Goal: Task Accomplishment & Management: Manage account settings

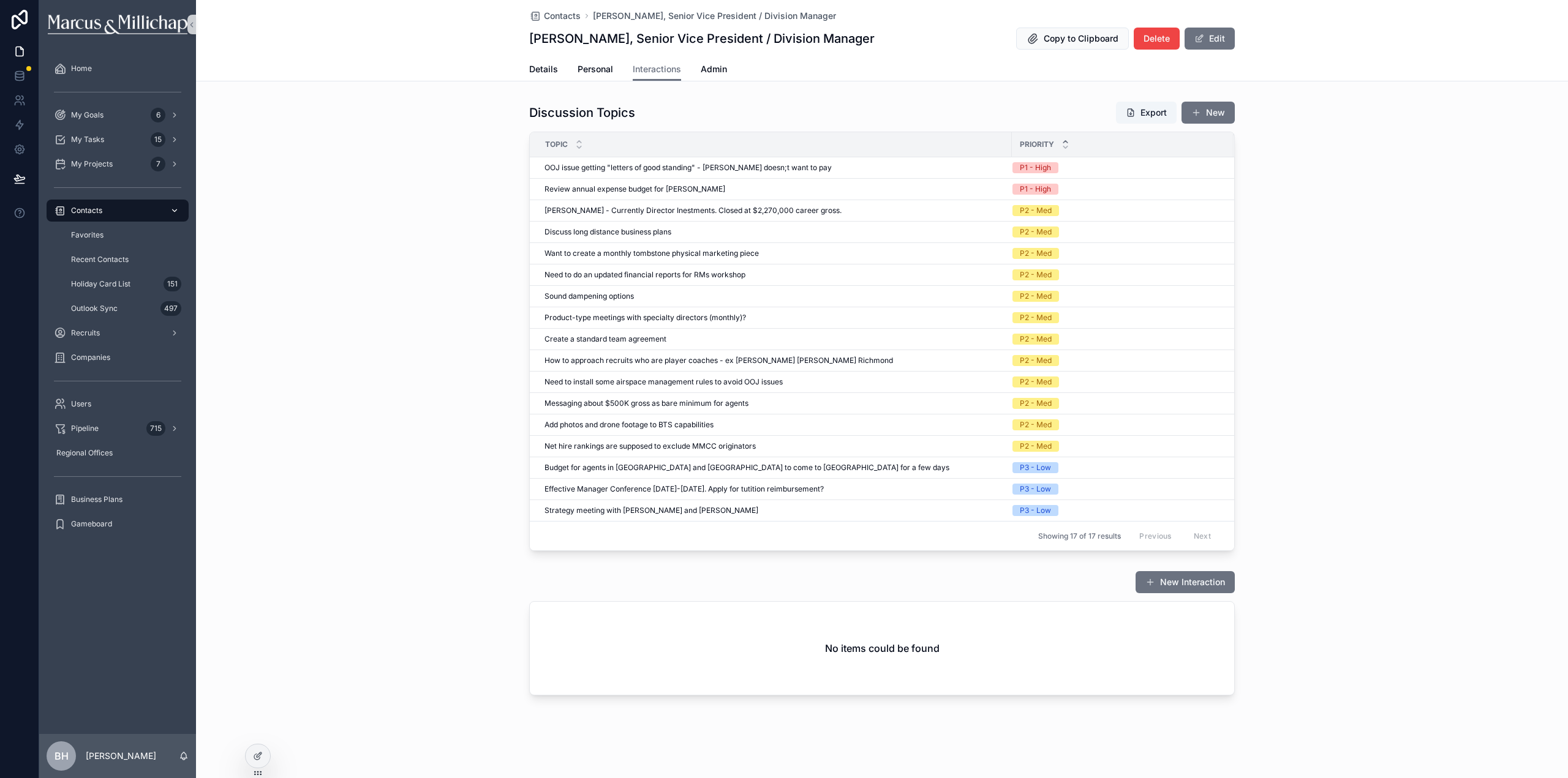
click at [85, 213] on span "Contacts" at bounding box center [86, 210] width 31 height 9
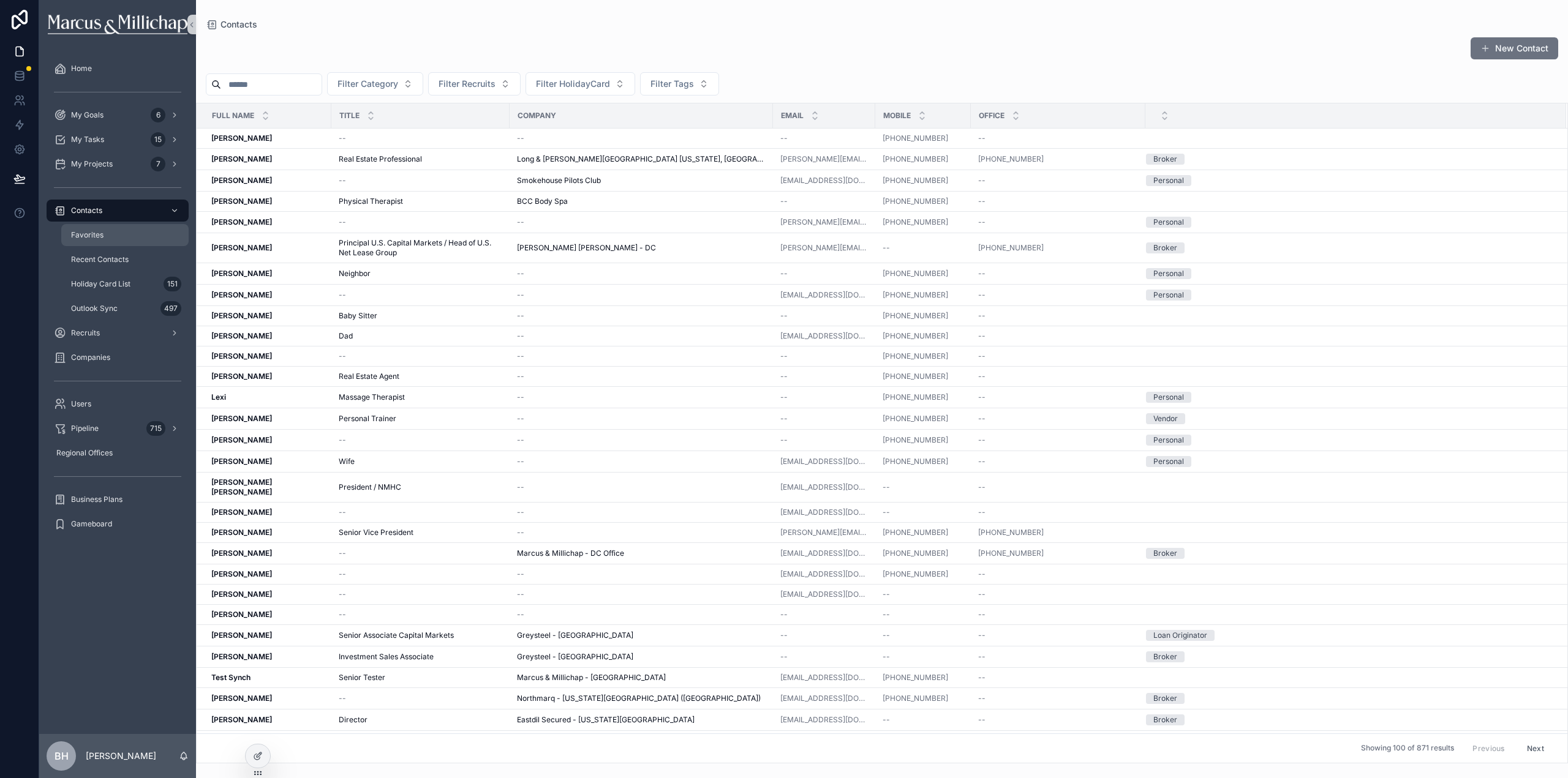
click at [98, 235] on span "Favorites" at bounding box center [87, 235] width 32 height 9
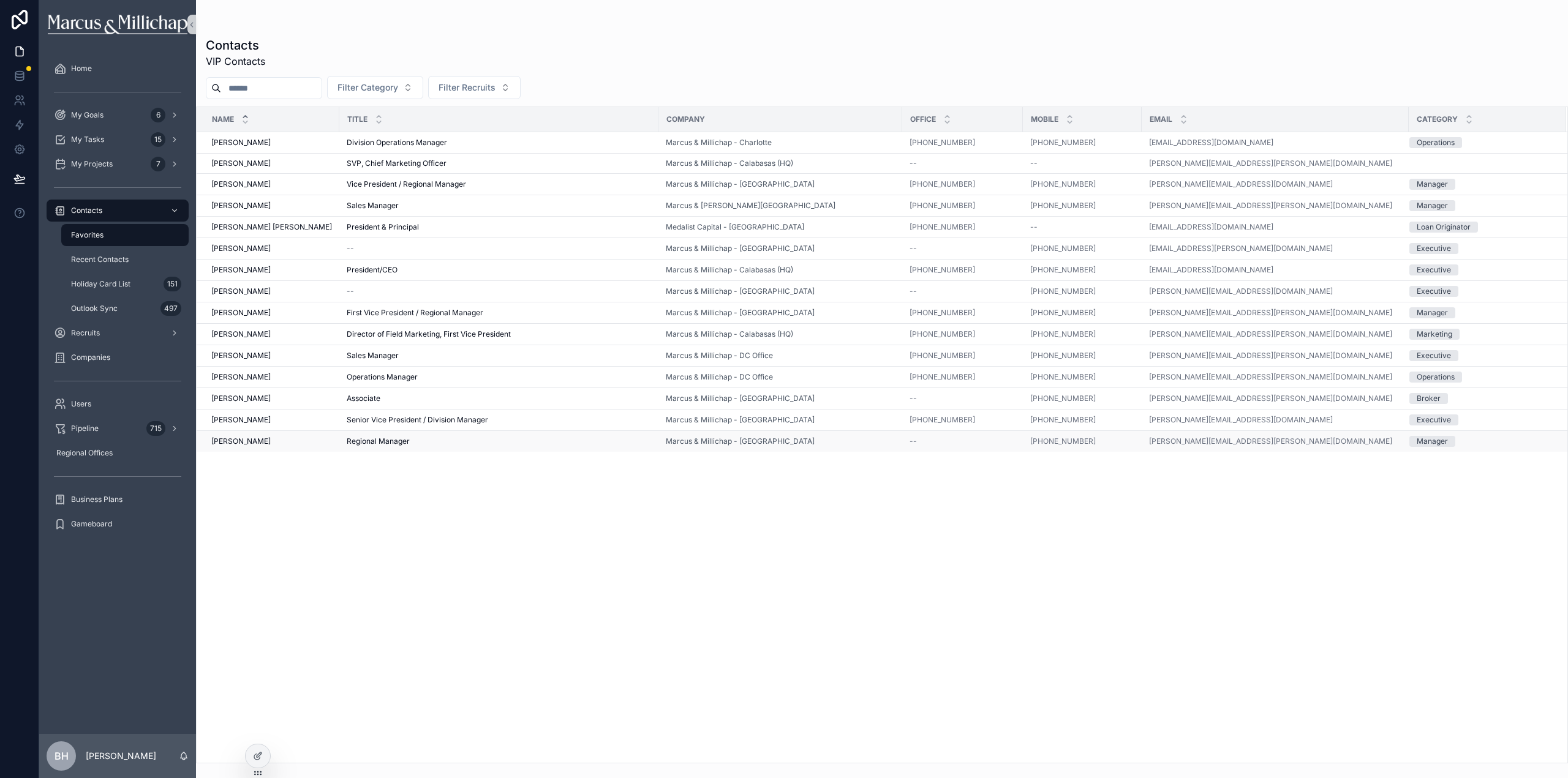
click at [222, 439] on span "[PERSON_NAME]" at bounding box center [240, 442] width 59 height 9
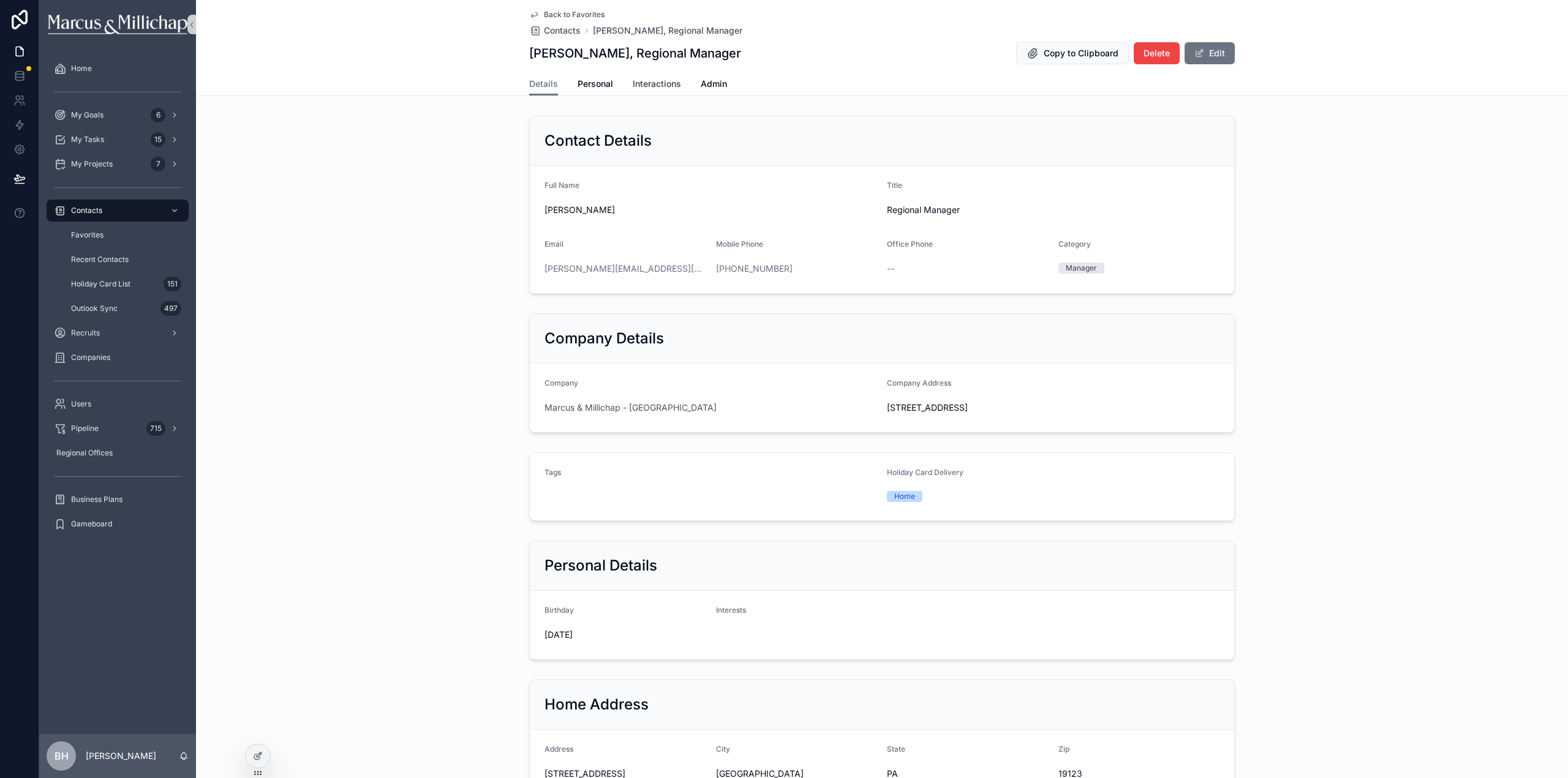
click at [635, 89] on span "Interactions" at bounding box center [656, 84] width 48 height 12
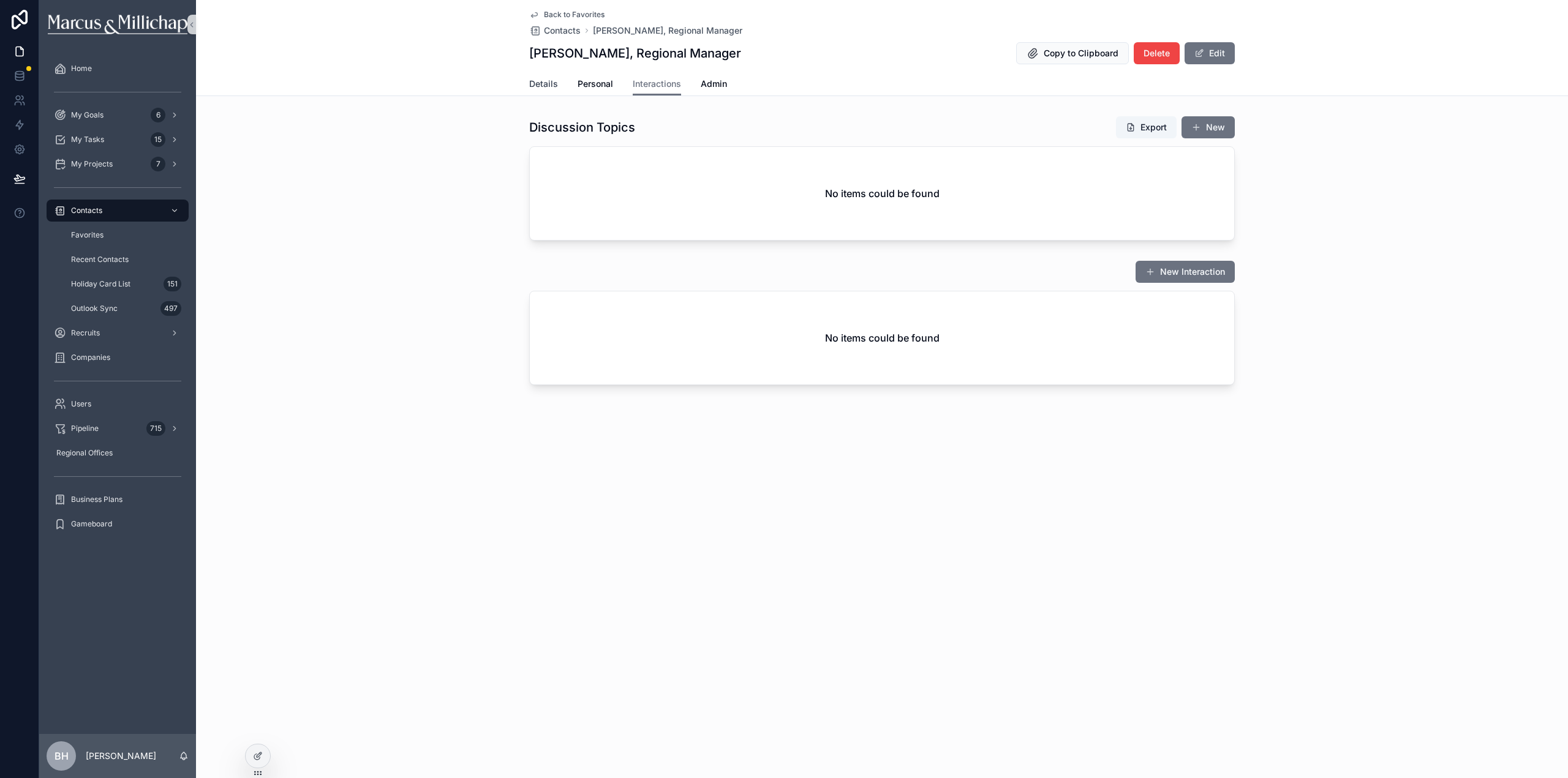
click at [554, 87] on span "Details" at bounding box center [543, 84] width 29 height 12
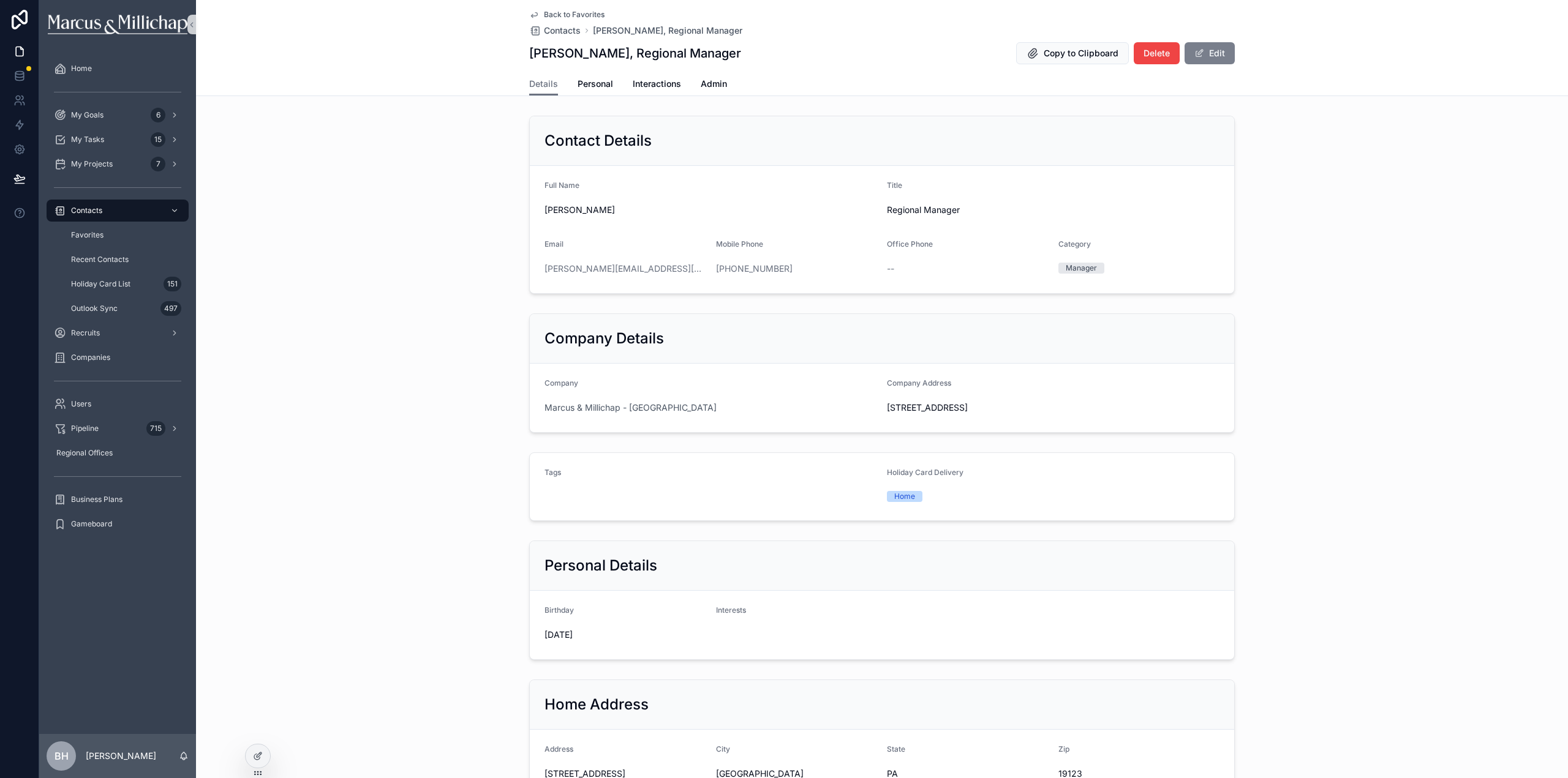
click at [1220, 54] on button "Edit" at bounding box center [1209, 53] width 50 height 22
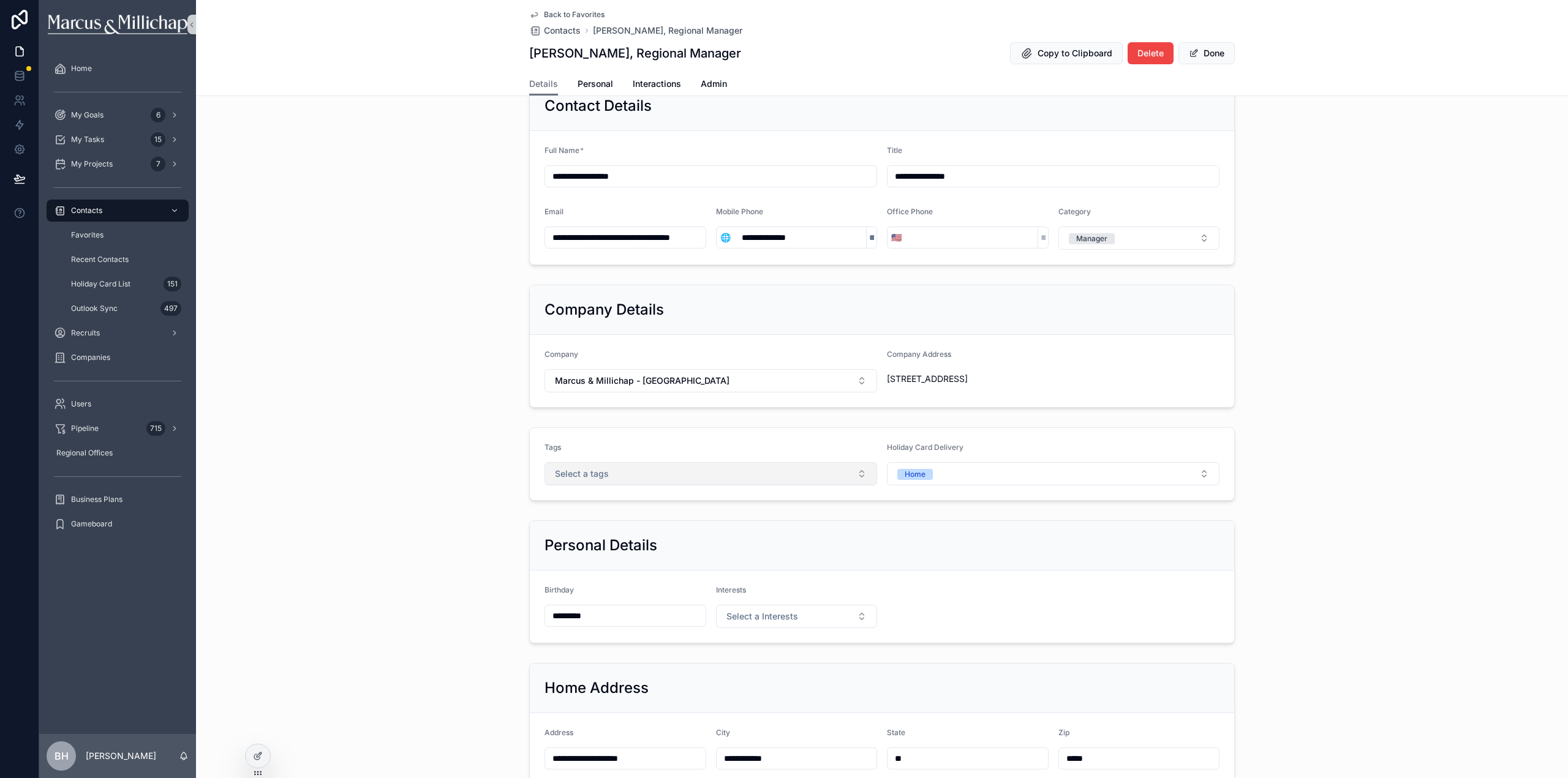
scroll to position [61, 0]
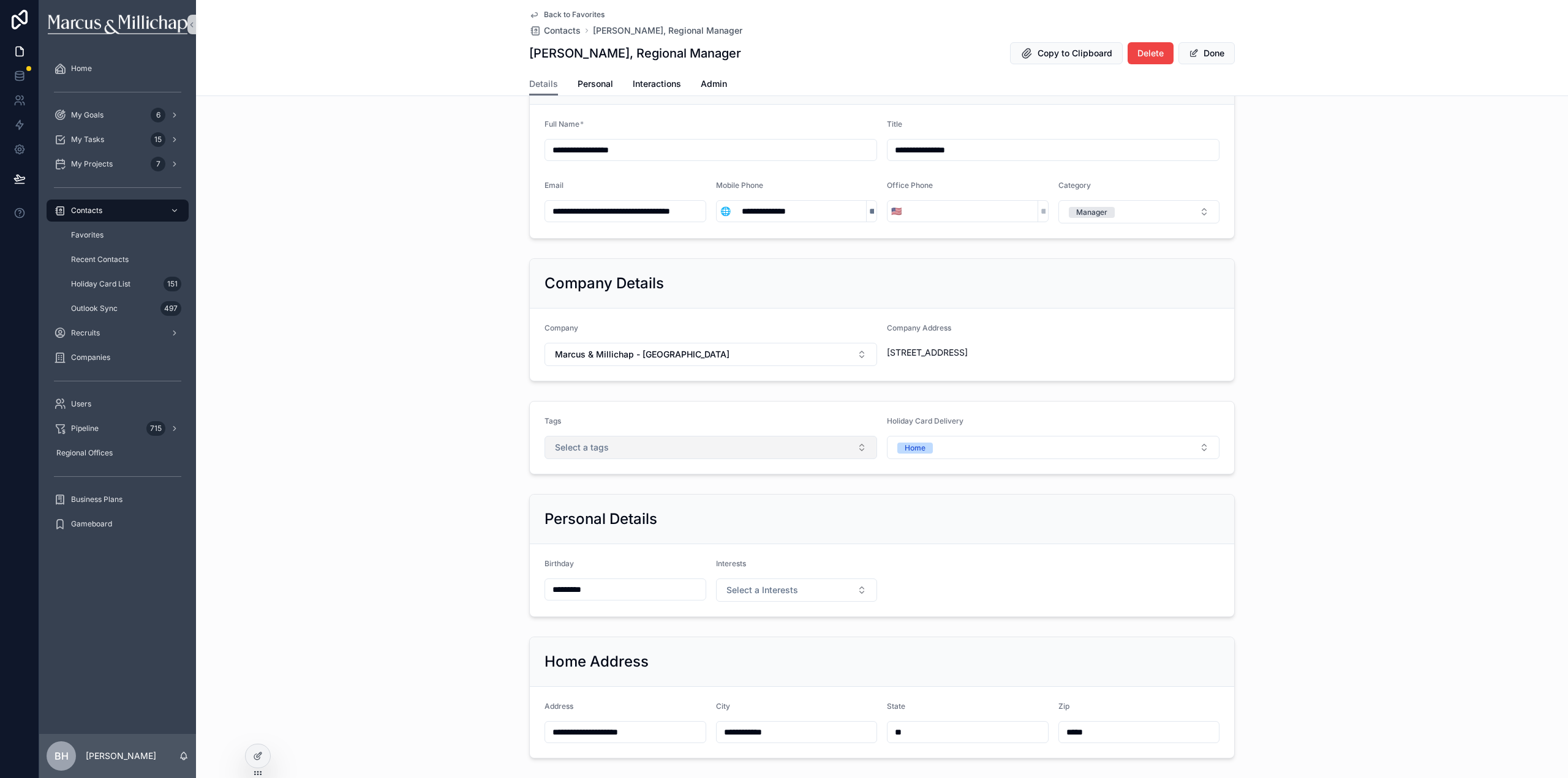
click at [584, 447] on span "Select a tags" at bounding box center [581, 447] width 54 height 12
click at [574, 549] on div "Holiday Card" at bounding box center [578, 552] width 45 height 11
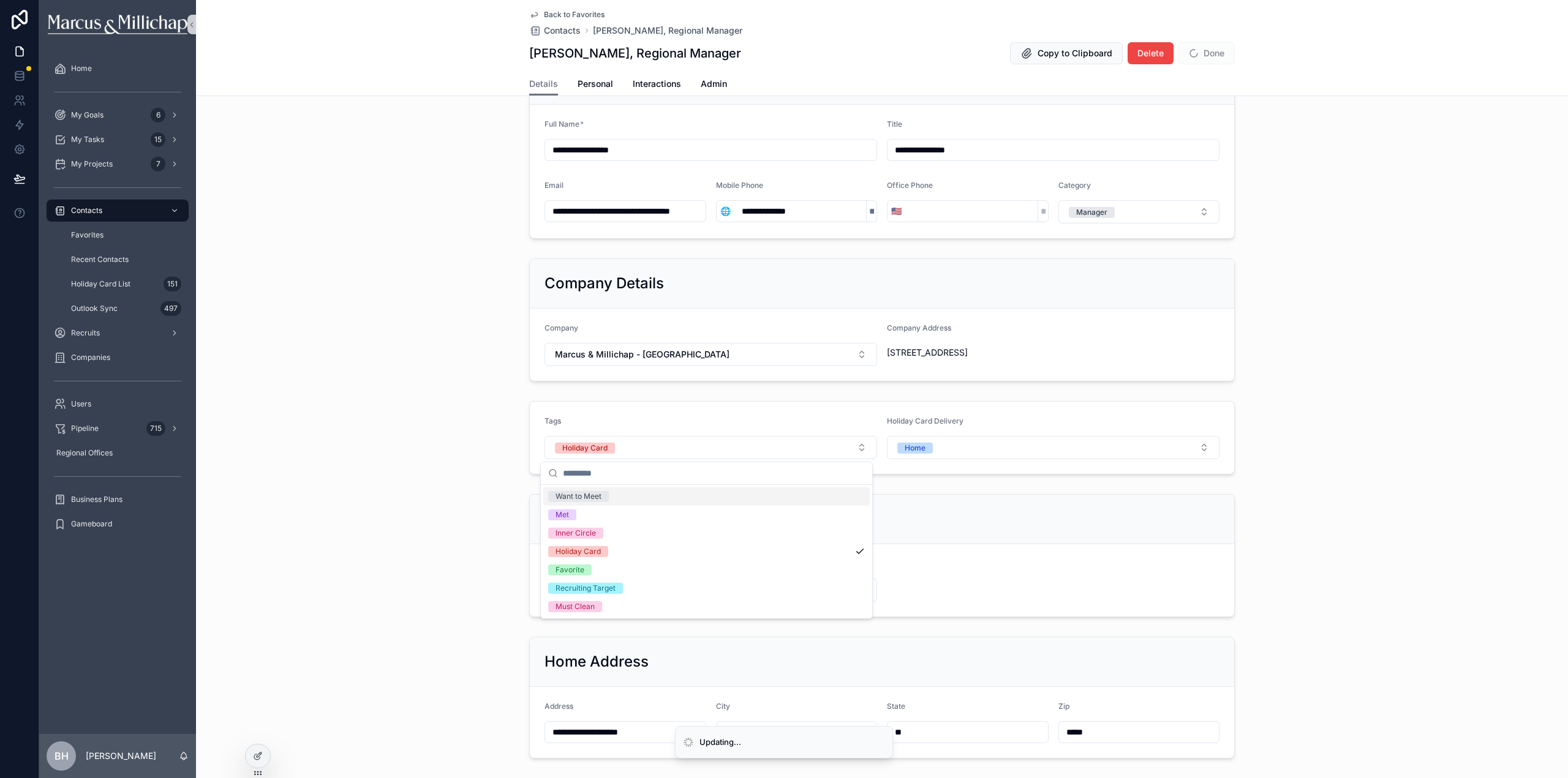
click at [1313, 319] on div "Company Details Company Marcus & Millichap - Philadelphia Company Address [STRE…" at bounding box center [881, 319] width 1372 height 133
click at [1220, 57] on button "Done" at bounding box center [1206, 53] width 57 height 22
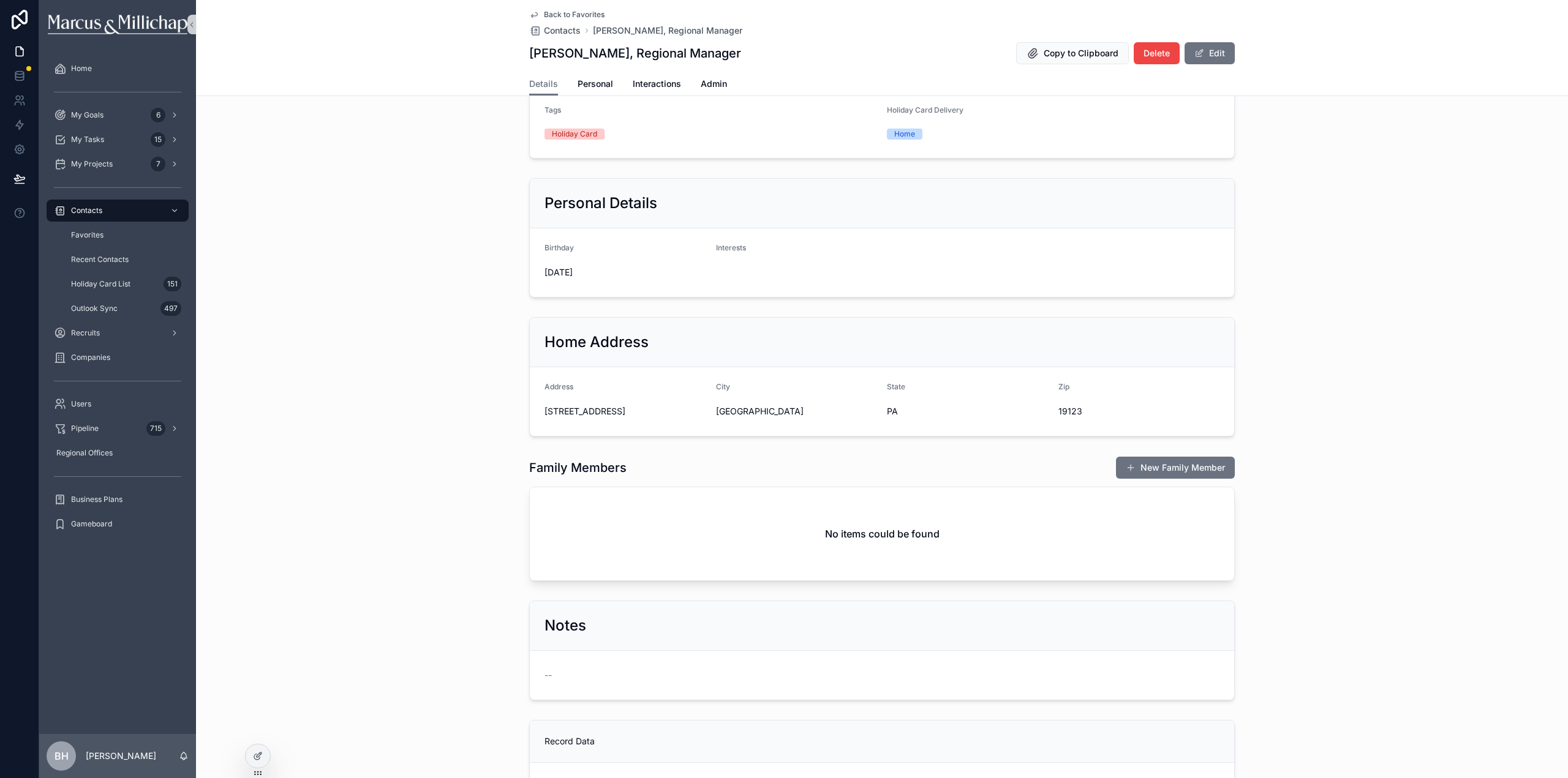
scroll to position [367, 0]
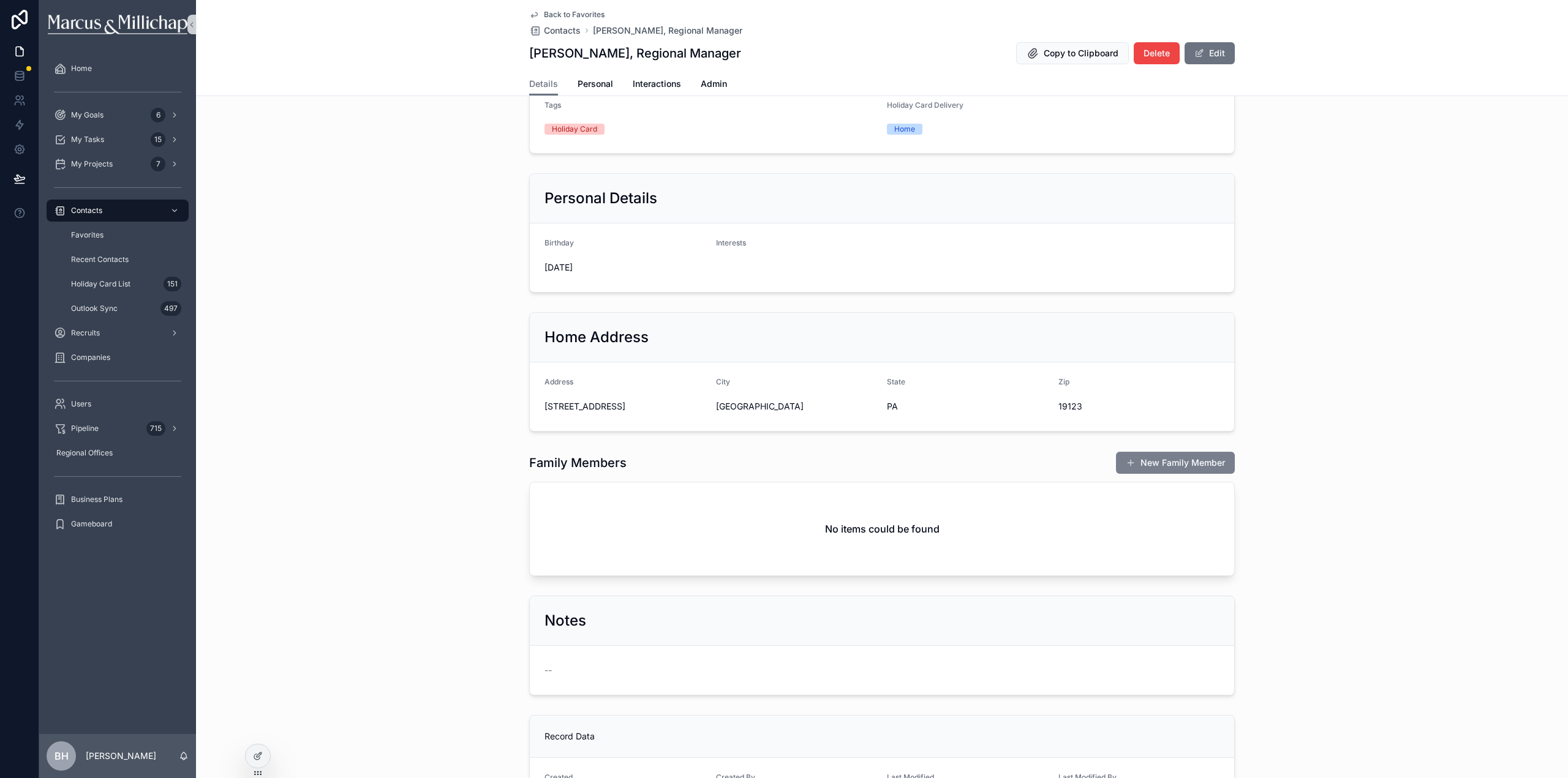
click at [1204, 465] on button "New Family Member" at bounding box center [1175, 462] width 119 height 22
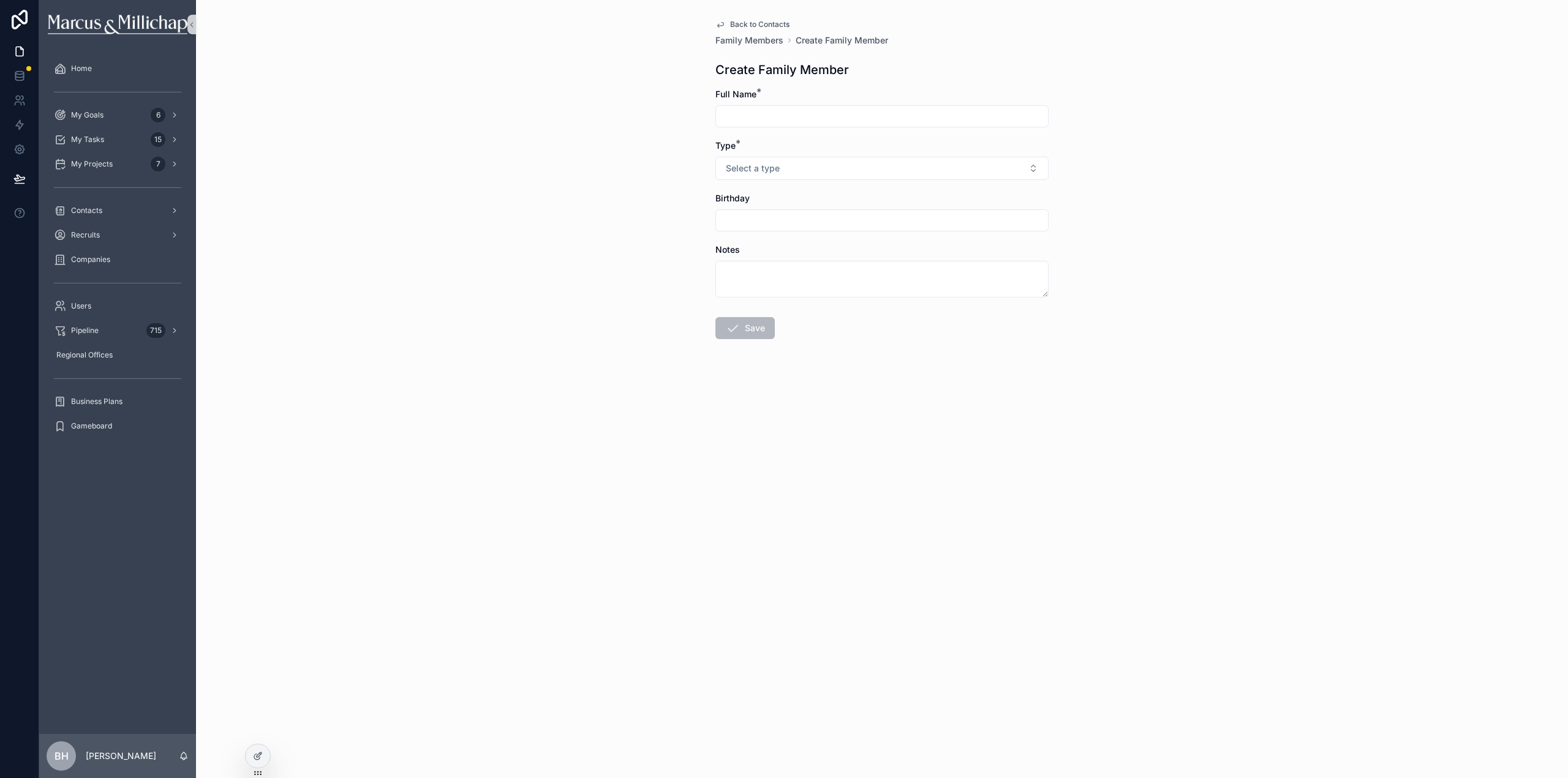
click at [766, 110] on input "scrollable content" at bounding box center [881, 116] width 331 height 17
type input "*******"
click at [793, 167] on button "Select a type" at bounding box center [881, 168] width 333 height 24
click at [795, 242] on div "Girlfriend" at bounding box center [881, 236] width 327 height 19
click at [755, 332] on button "Save" at bounding box center [744, 328] width 59 height 22
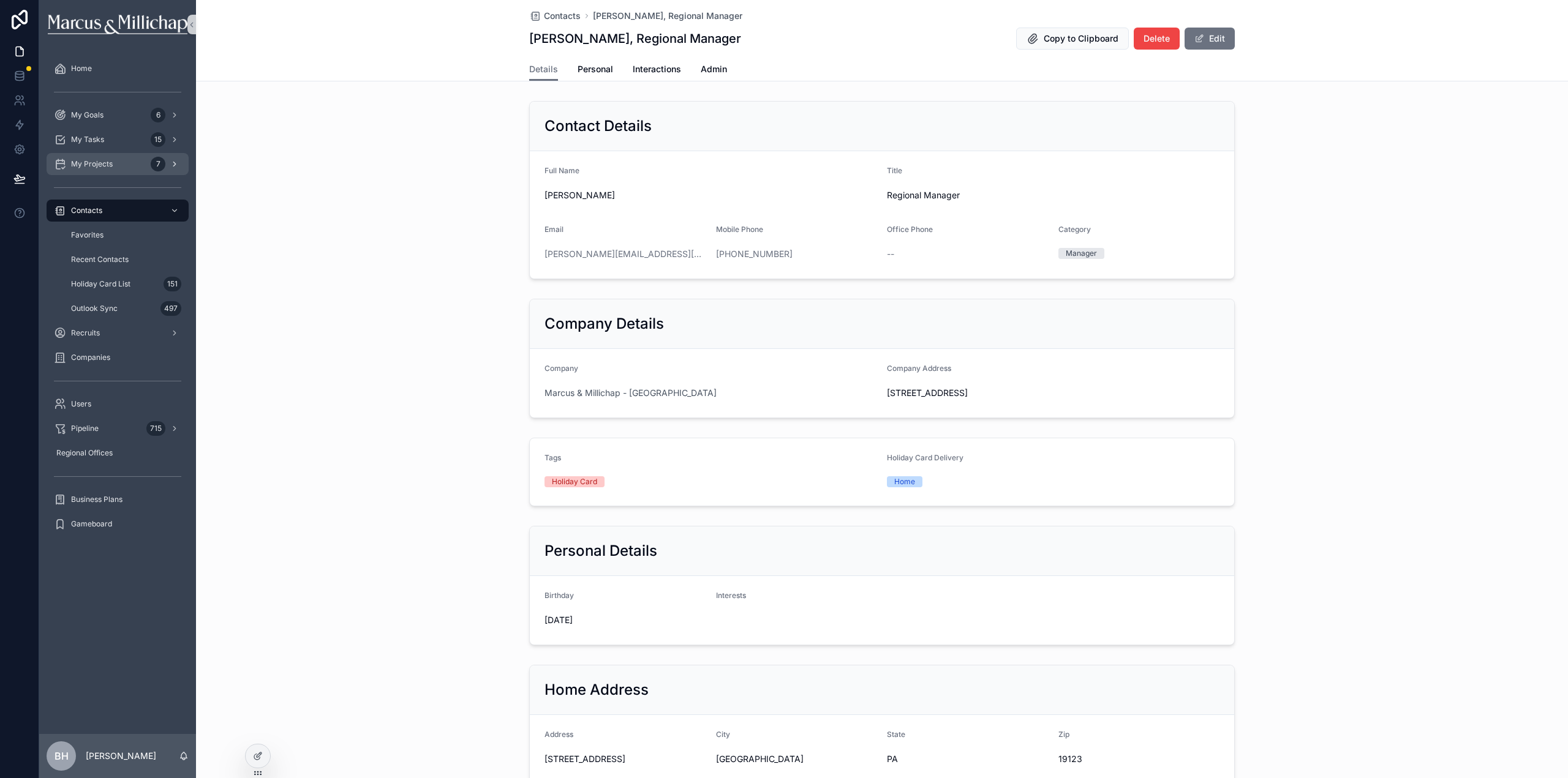
click at [103, 166] on span "My Projects" at bounding box center [91, 164] width 41 height 9
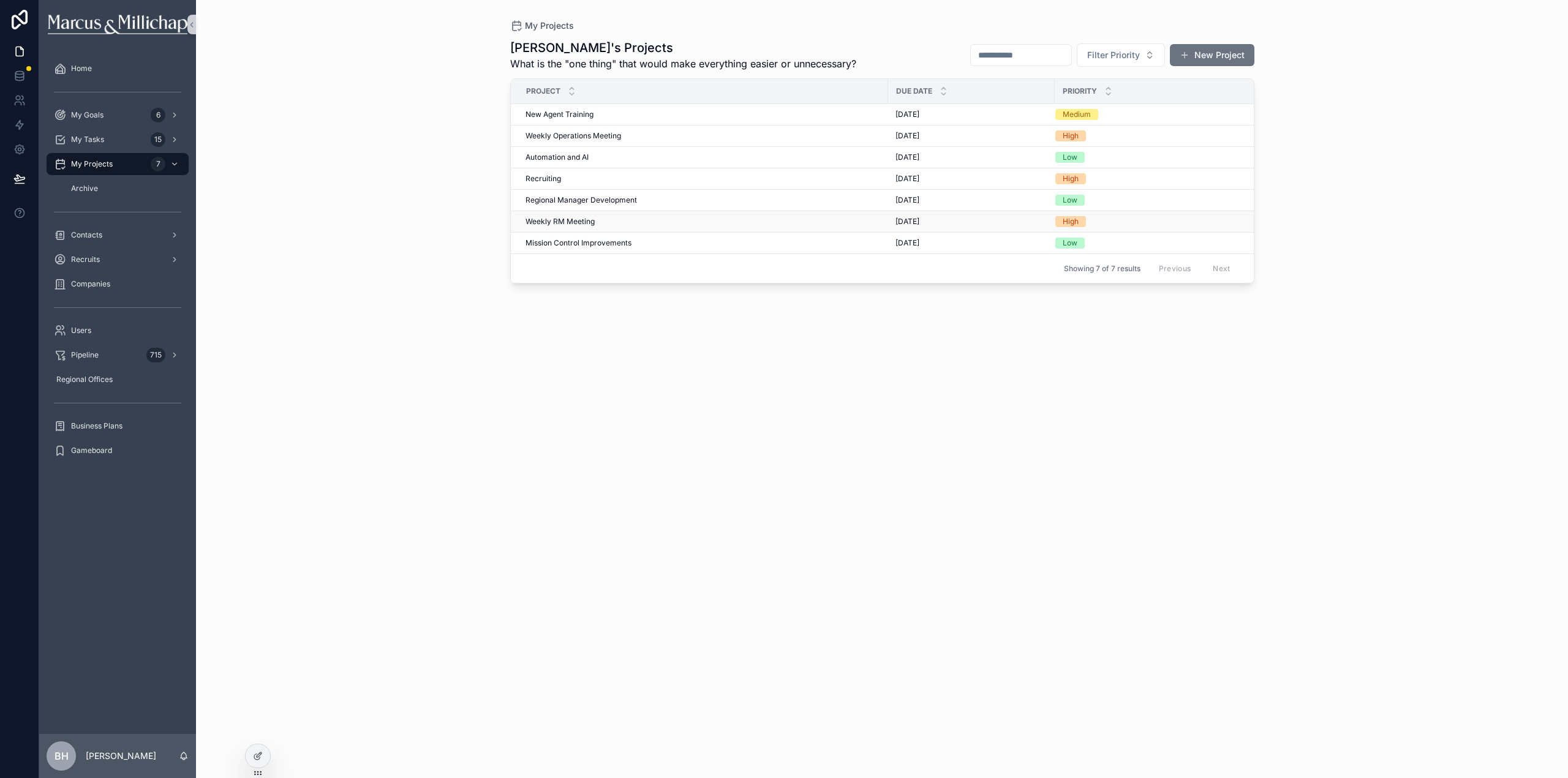
click at [555, 219] on span "Weekly RM Meeting" at bounding box center [559, 221] width 69 height 9
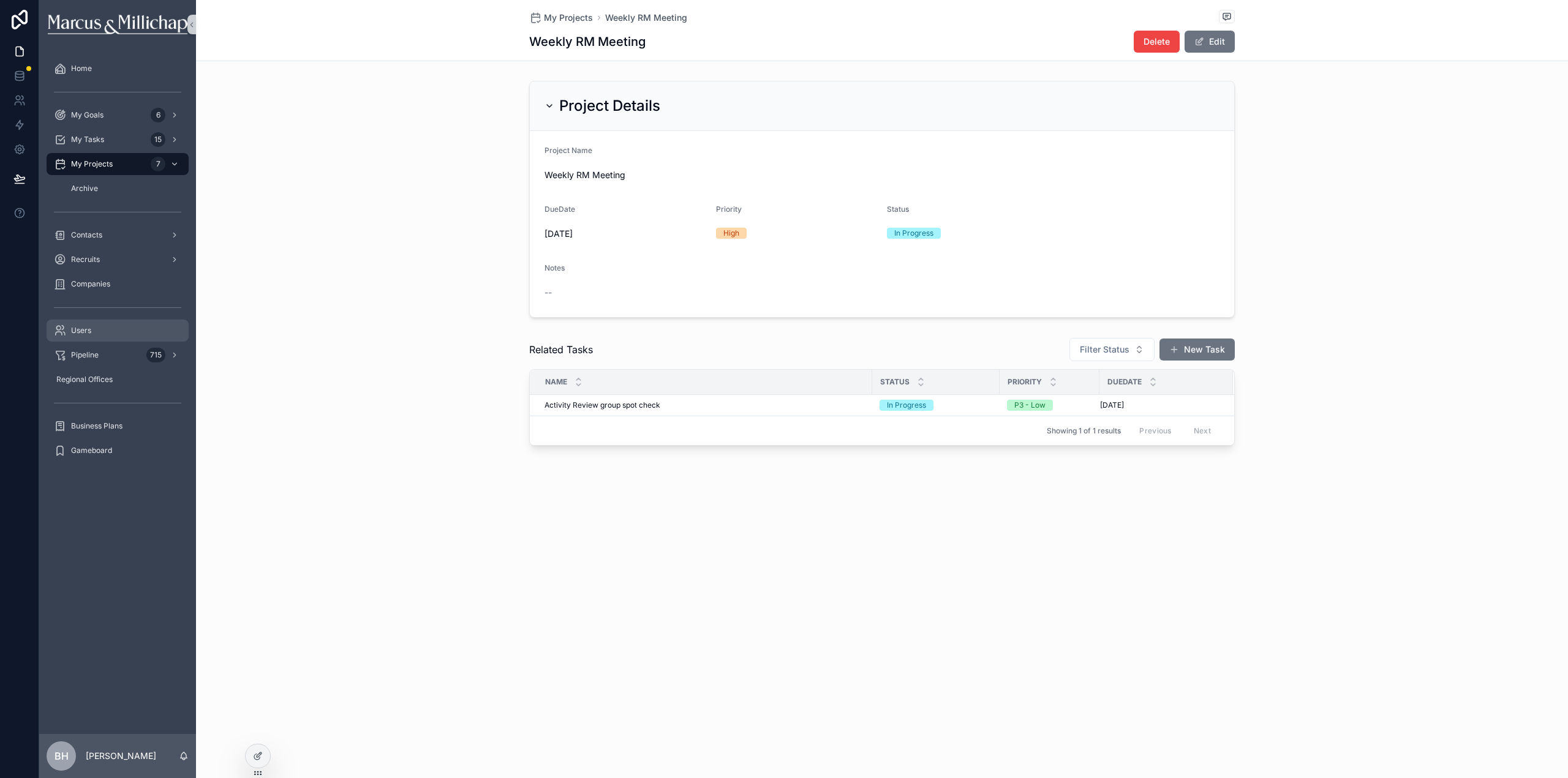
click at [89, 332] on span "Users" at bounding box center [80, 331] width 20 height 9
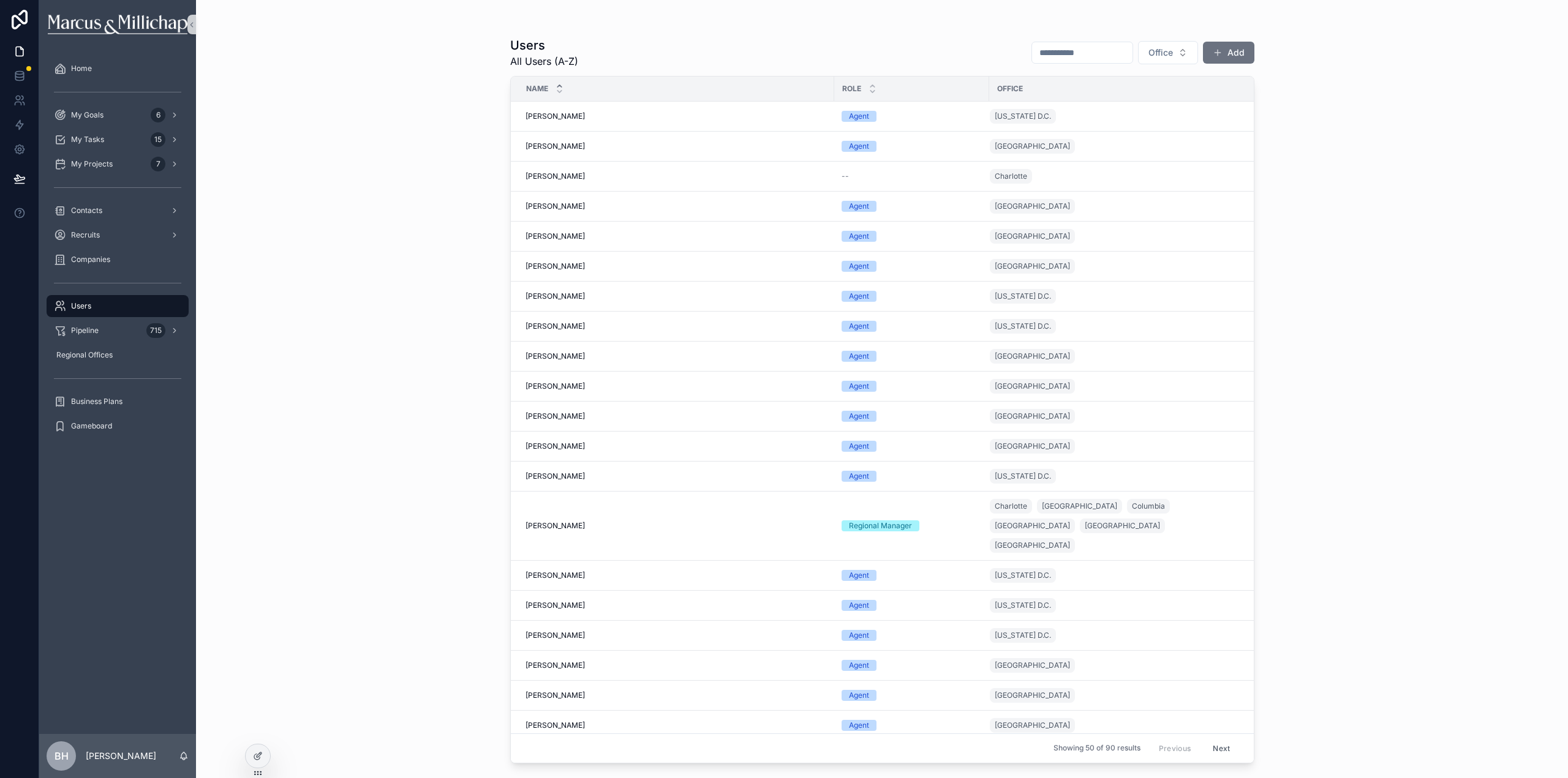
click at [1032, 57] on input "scrollable content" at bounding box center [1082, 53] width 101 height 17
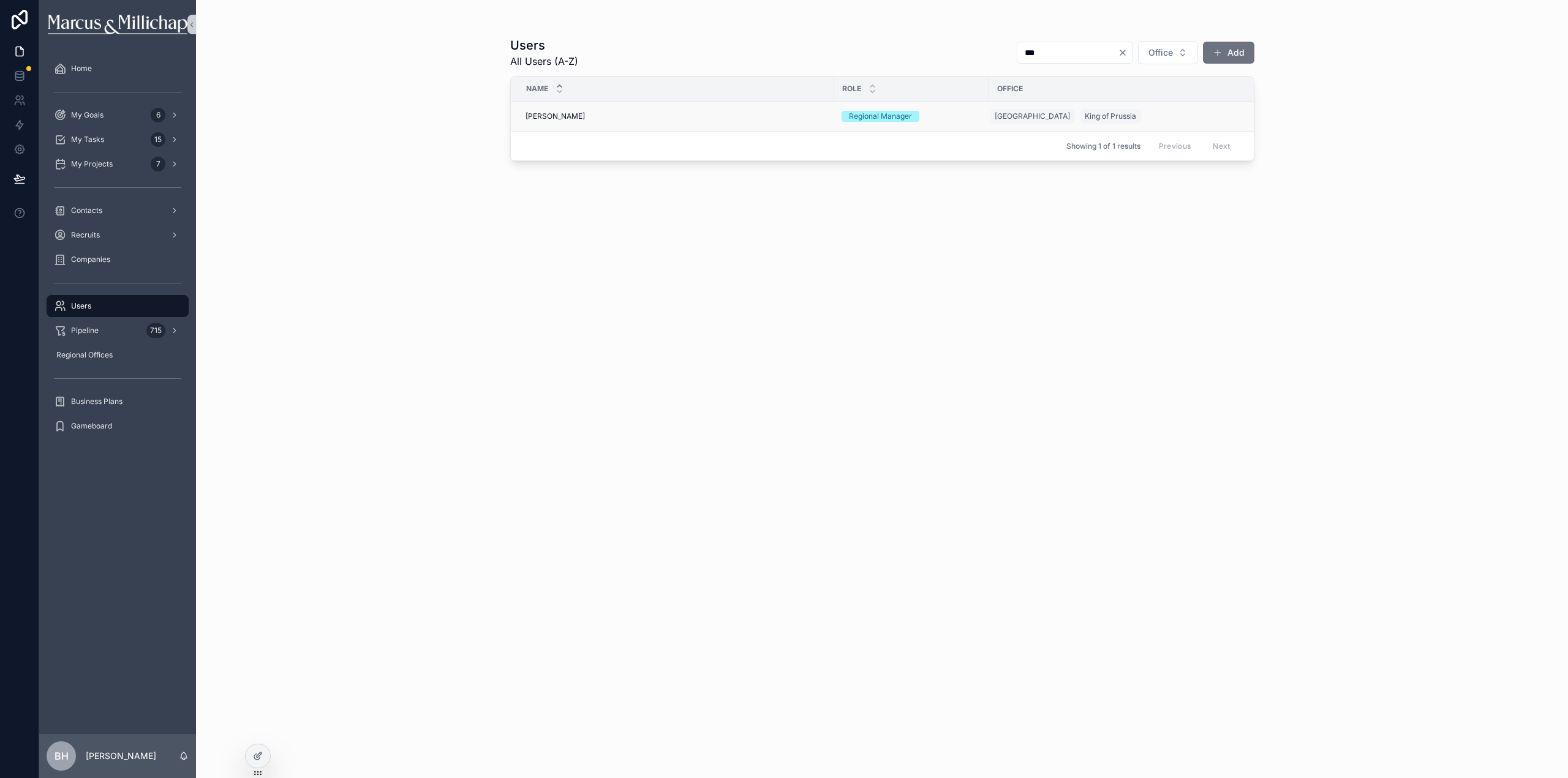
type input "***"
click at [557, 112] on span "[PERSON_NAME]" at bounding box center [555, 116] width 59 height 9
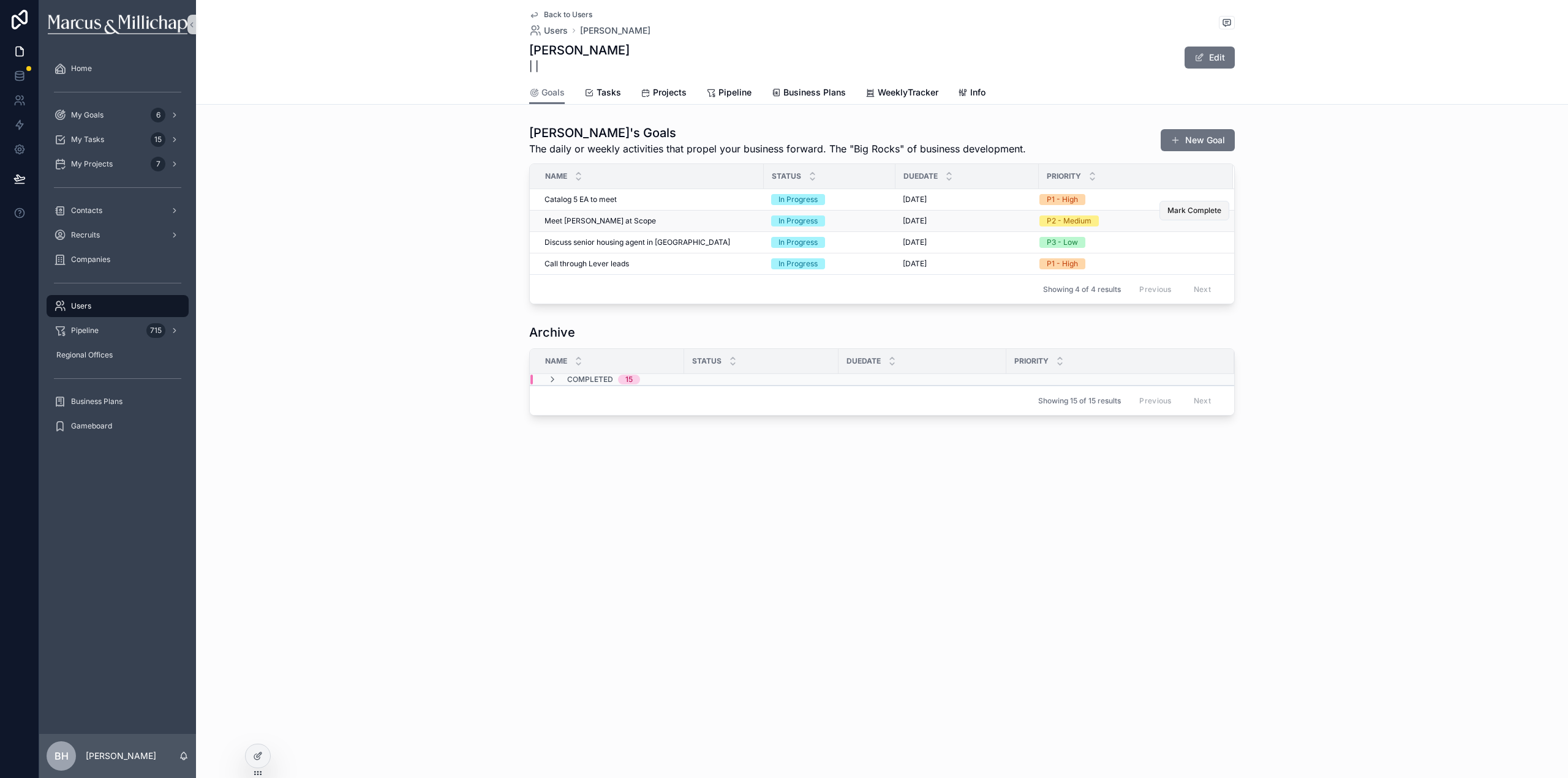
click at [1200, 211] on span "Mark Complete" at bounding box center [1193, 210] width 54 height 9
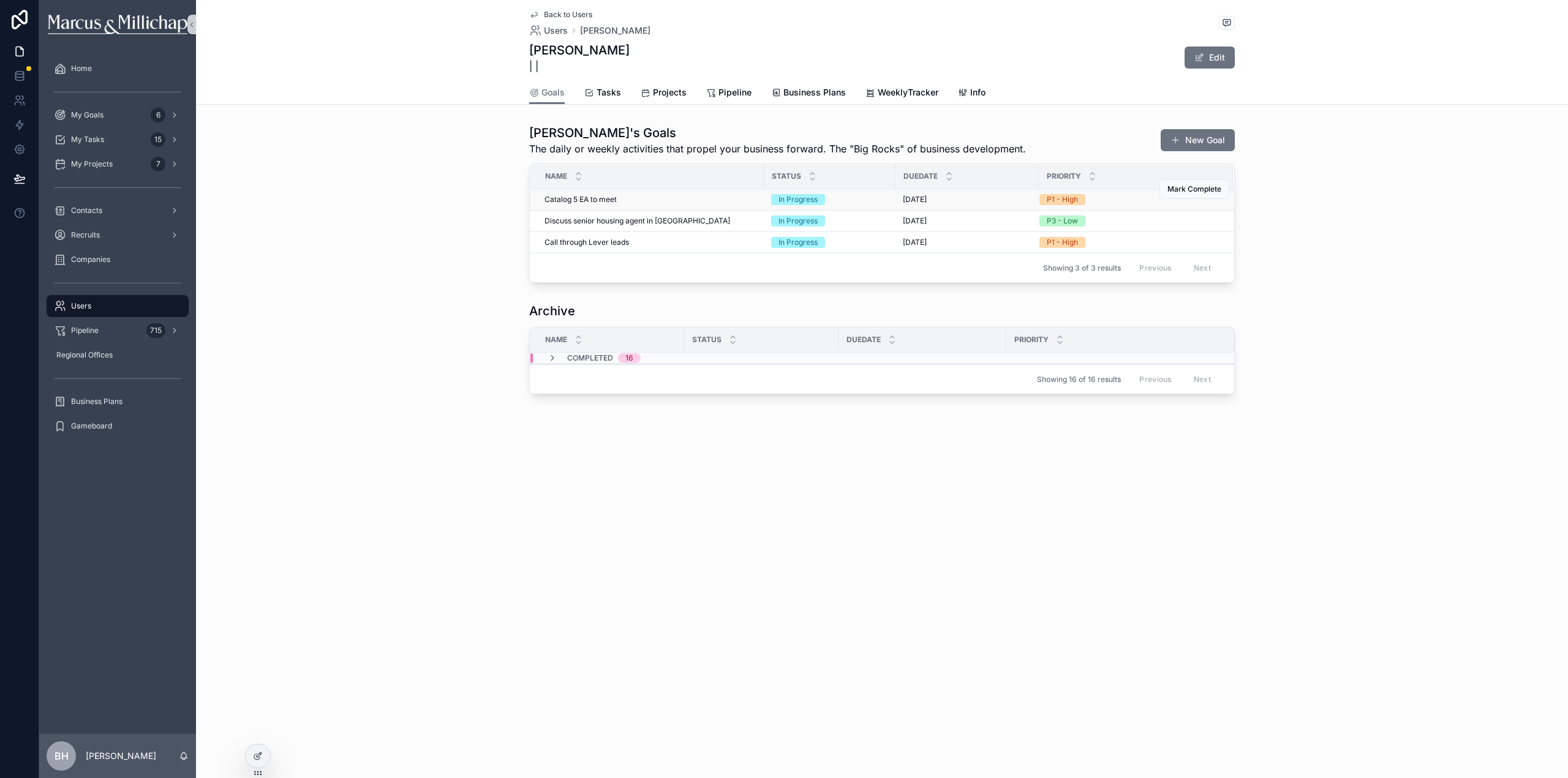
click at [603, 201] on span "Catalog 5 EA to meet" at bounding box center [580, 200] width 73 height 9
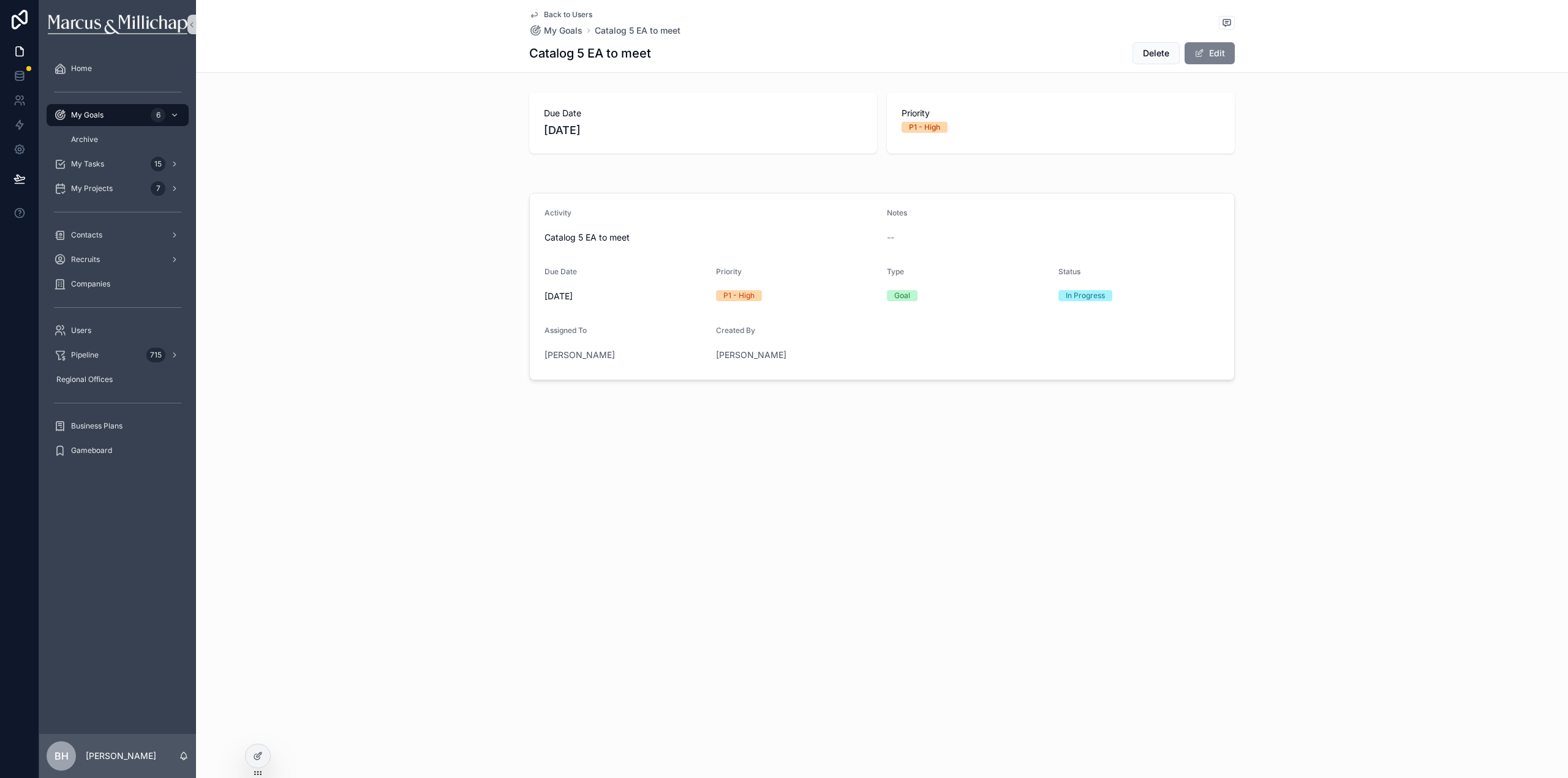
click at [1222, 58] on button "Edit" at bounding box center [1209, 53] width 50 height 22
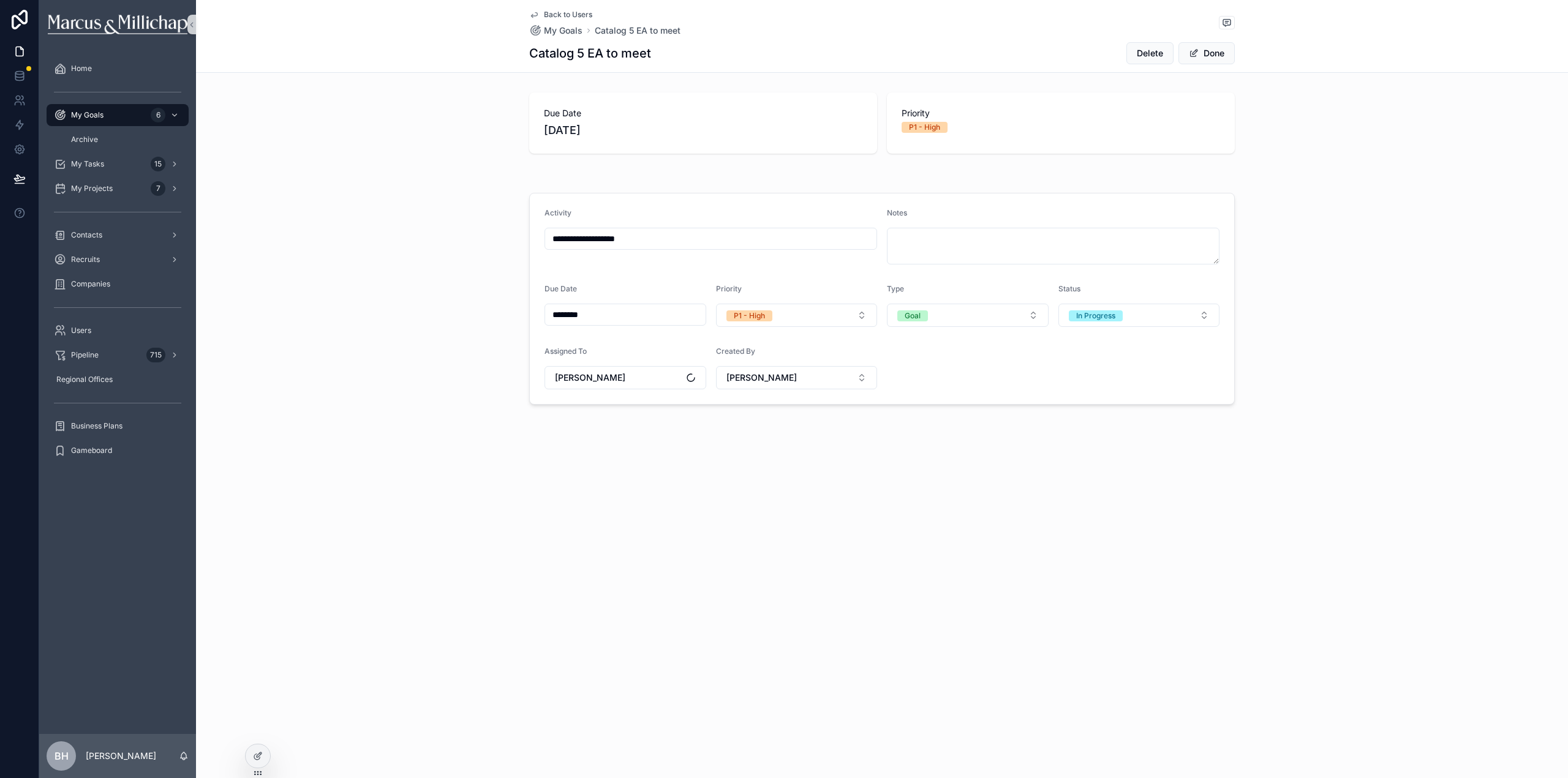
drag, startPoint x: 655, startPoint y: 237, endPoint x: 522, endPoint y: 230, distance: 133.2
click at [522, 230] on div "**********" at bounding box center [881, 299] width 1372 height 221
type input "**********"
click at [605, 313] on input "********" at bounding box center [625, 315] width 160 height 17
click at [690, 342] on button "scrollable content" at bounding box center [690, 344] width 22 height 22
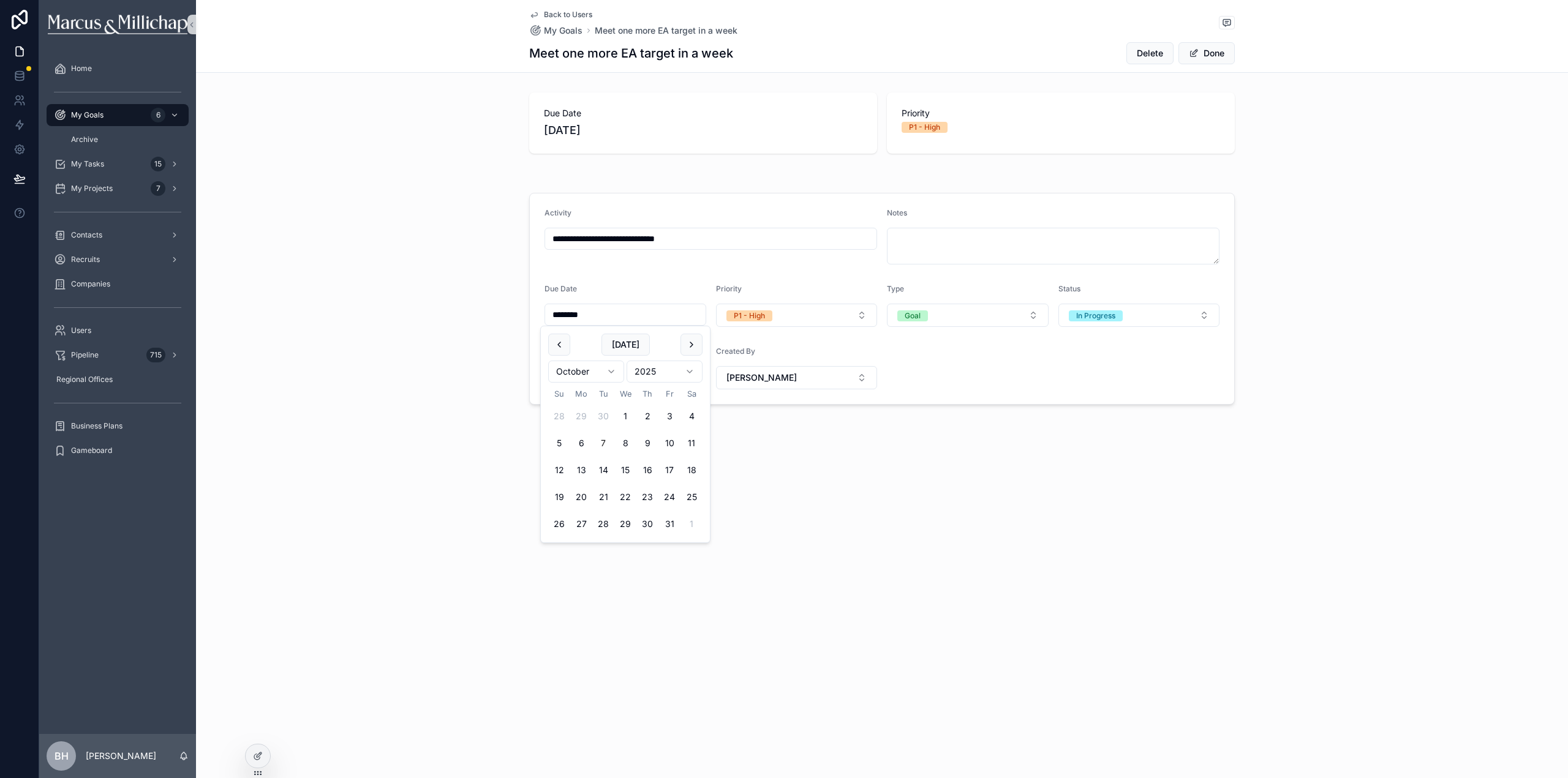
click at [598, 444] on button "7" at bounding box center [603, 443] width 22 height 22
type input "*********"
click at [1290, 194] on div "**********" at bounding box center [881, 299] width 1372 height 221
click at [1214, 58] on button "Done" at bounding box center [1206, 53] width 57 height 22
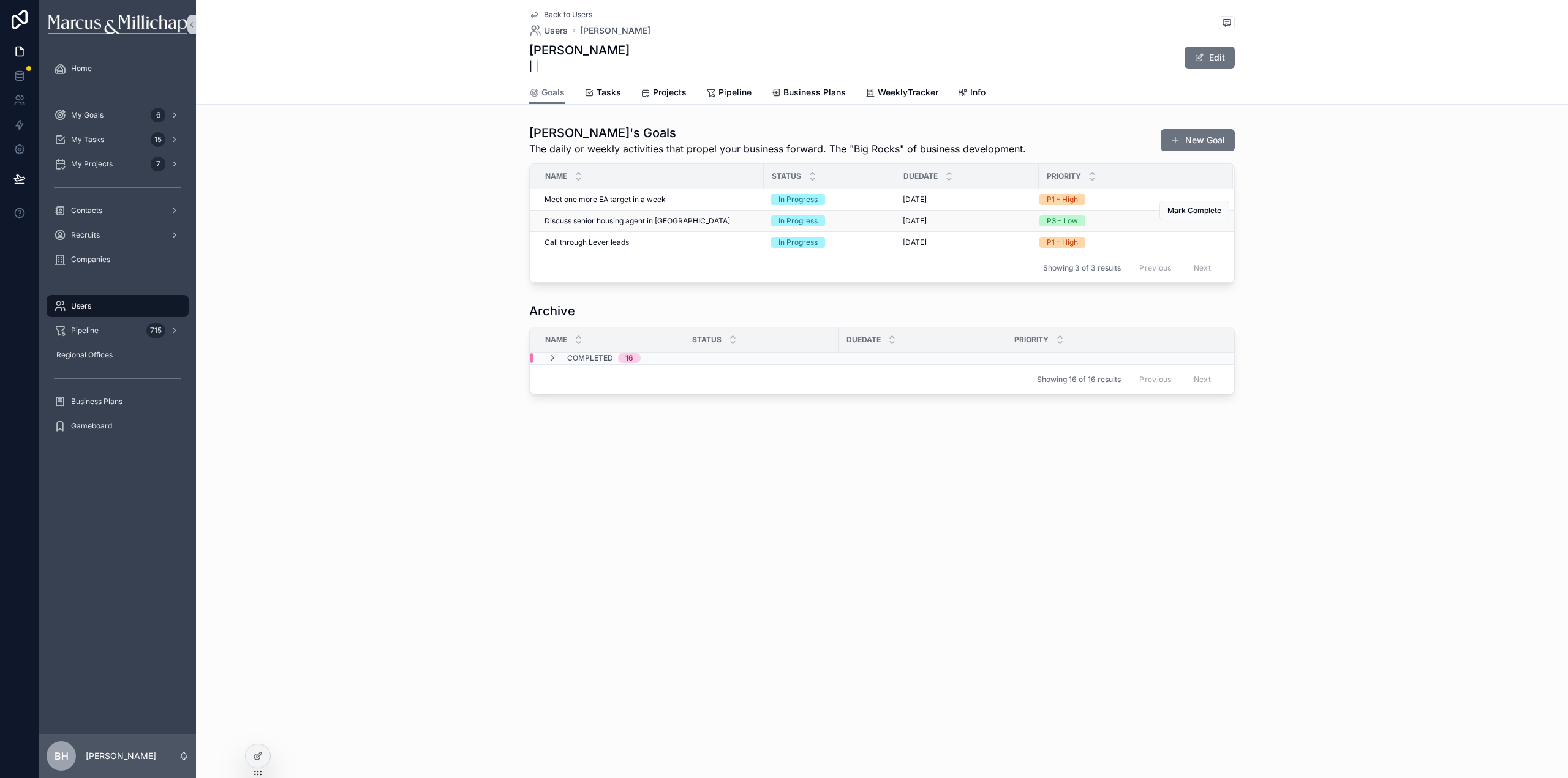
click at [601, 218] on span "Discuss senior housing agent in [GEOGRAPHIC_DATA]" at bounding box center [637, 221] width 186 height 9
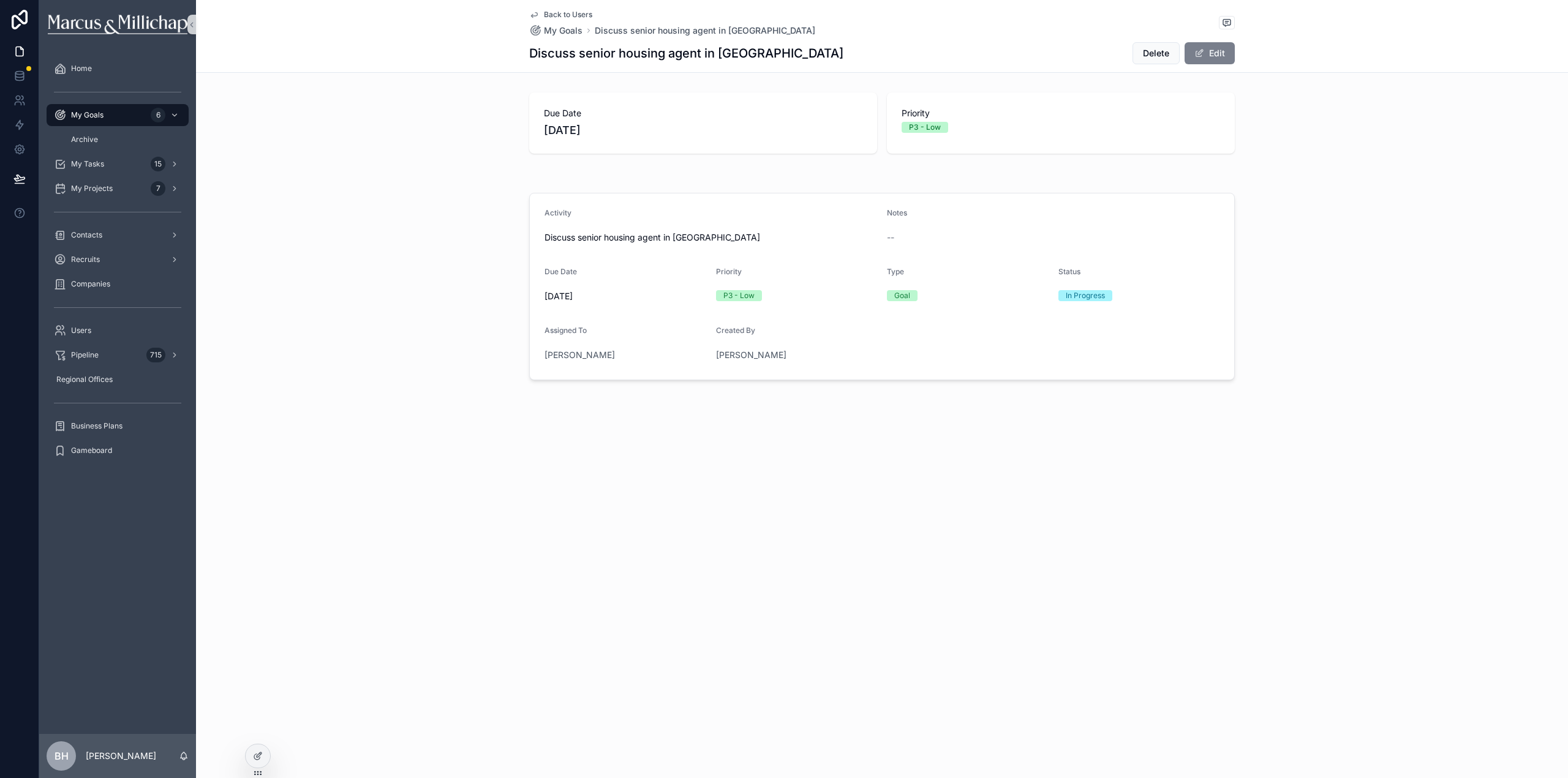
click at [1211, 56] on button "Edit" at bounding box center [1209, 53] width 50 height 22
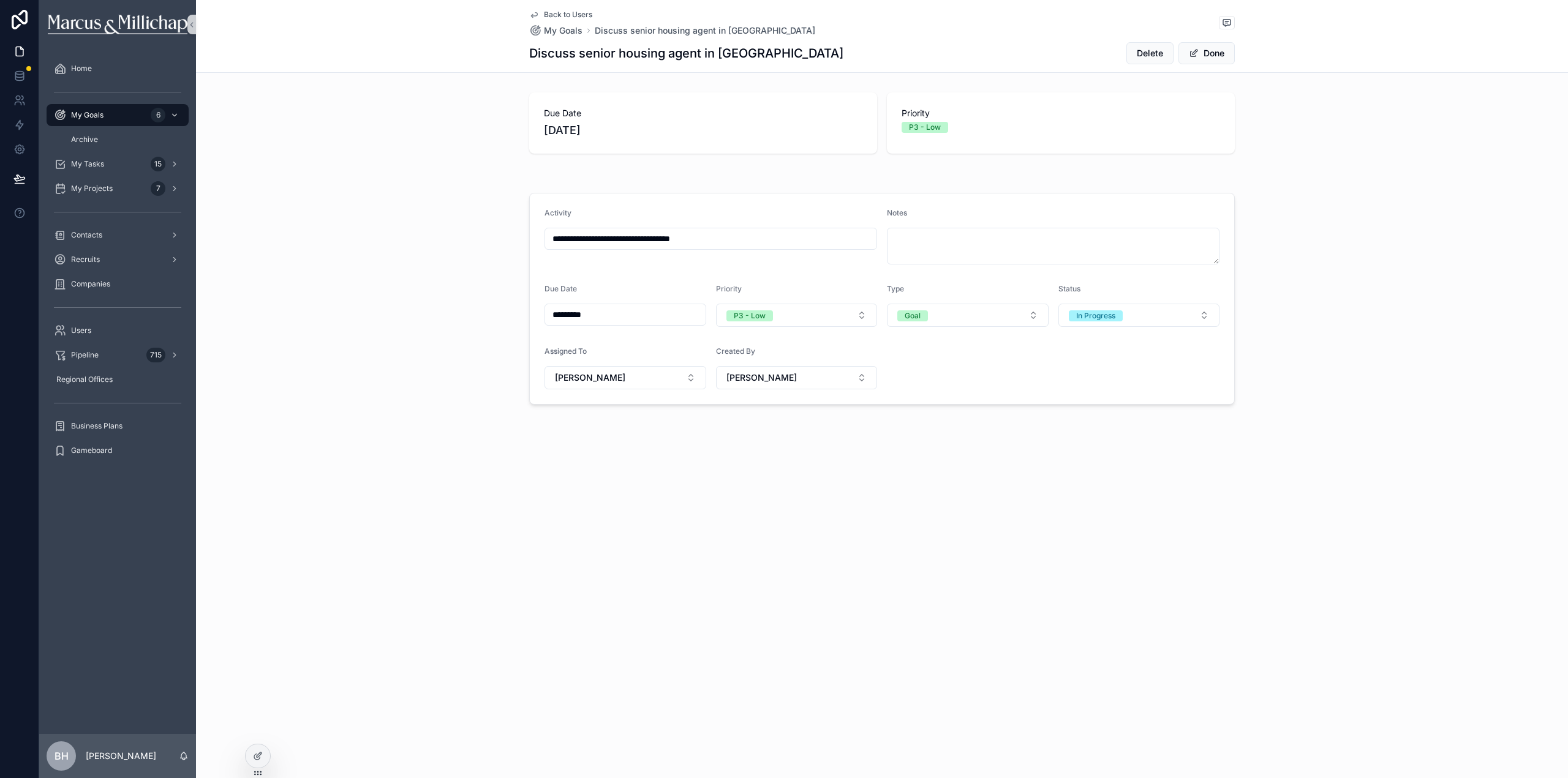
click at [599, 235] on input "**********" at bounding box center [711, 238] width 331 height 17
type input "**********"
click at [1204, 54] on button "Done" at bounding box center [1206, 53] width 57 height 22
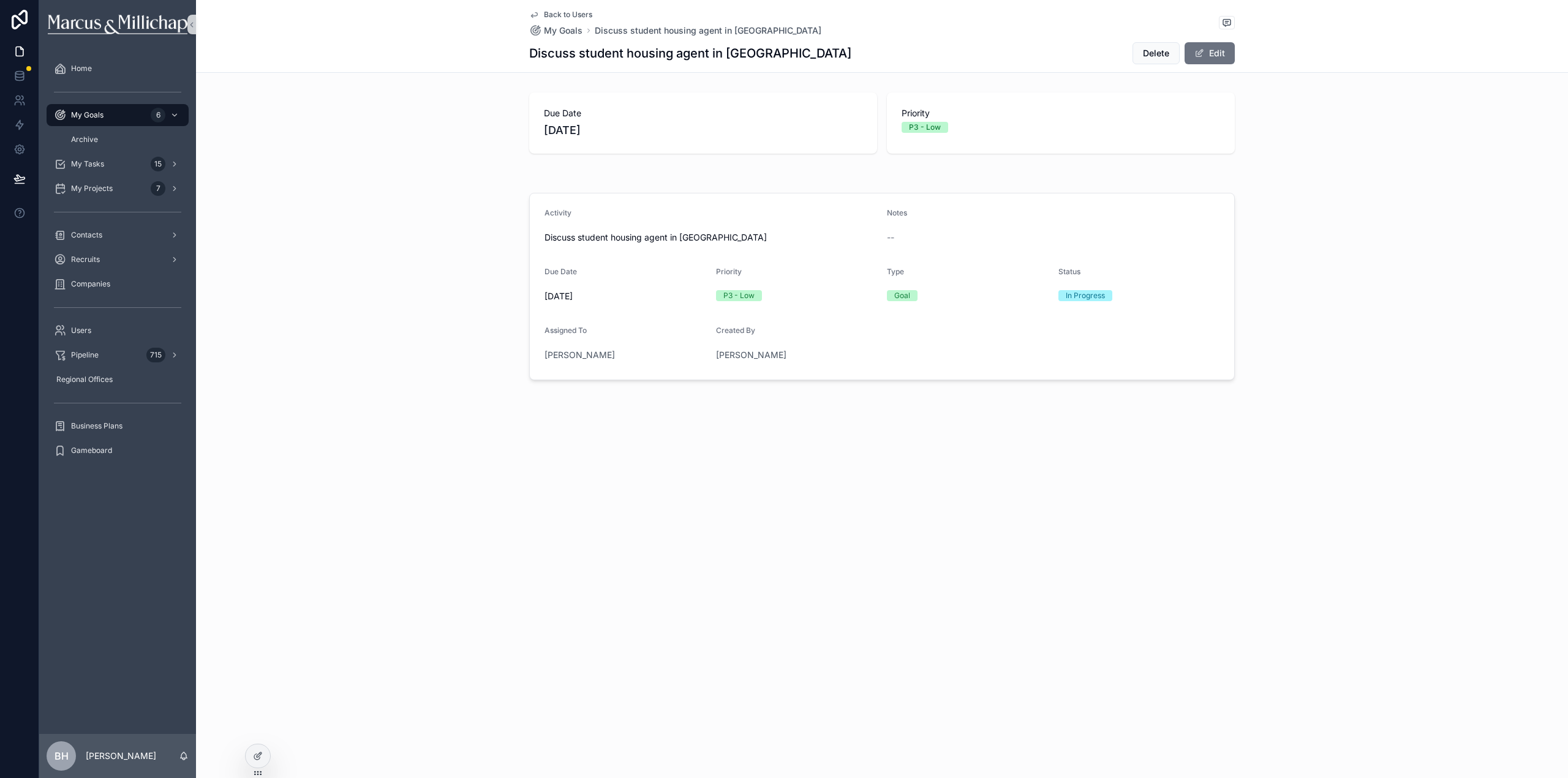
click at [1501, 232] on div "Activity Discuss student housing agent in Philly Notes -- Due Date [DATE] Prior…" at bounding box center [881, 286] width 1372 height 197
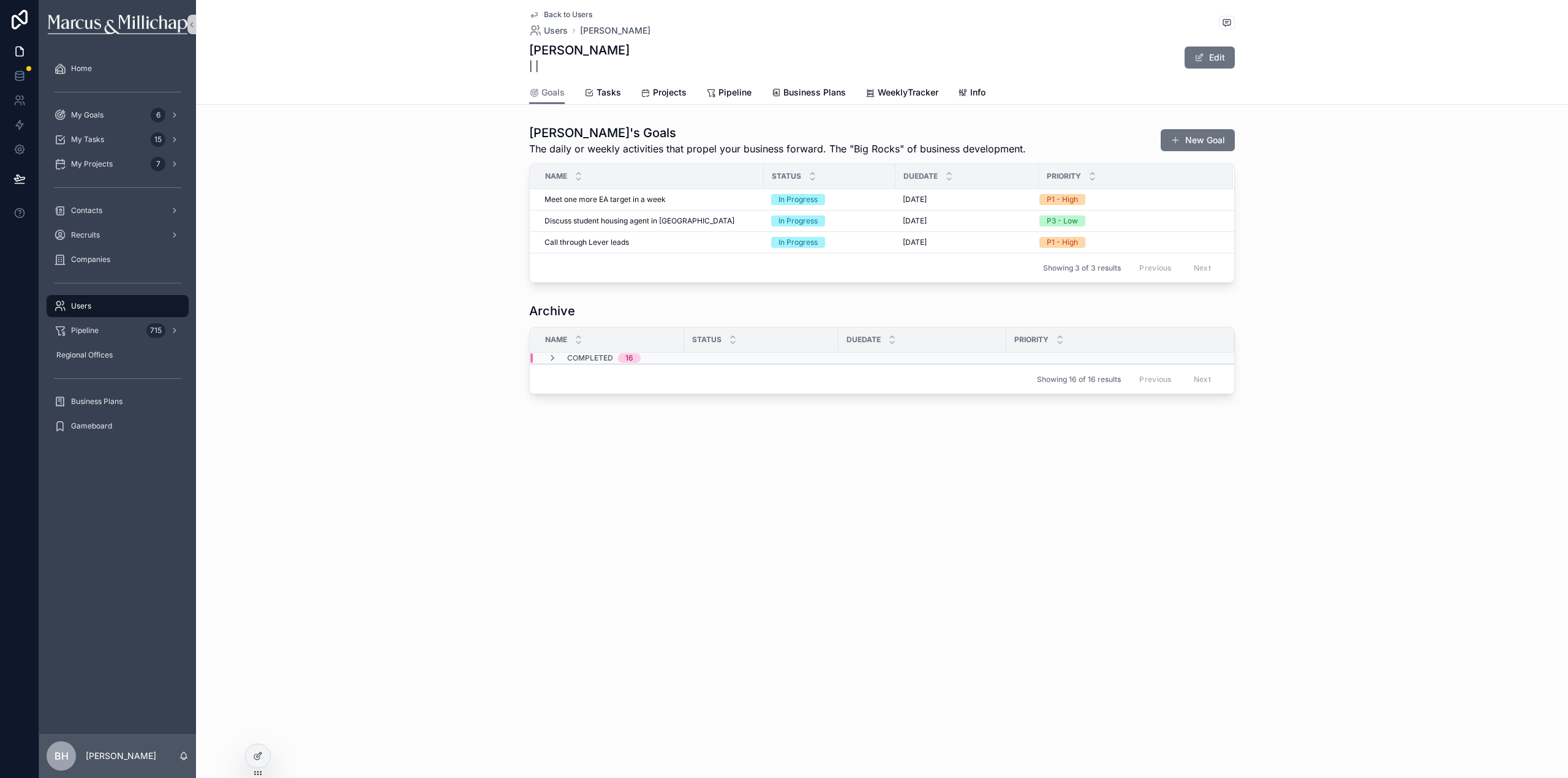
click at [88, 307] on span "Users" at bounding box center [80, 306] width 20 height 9
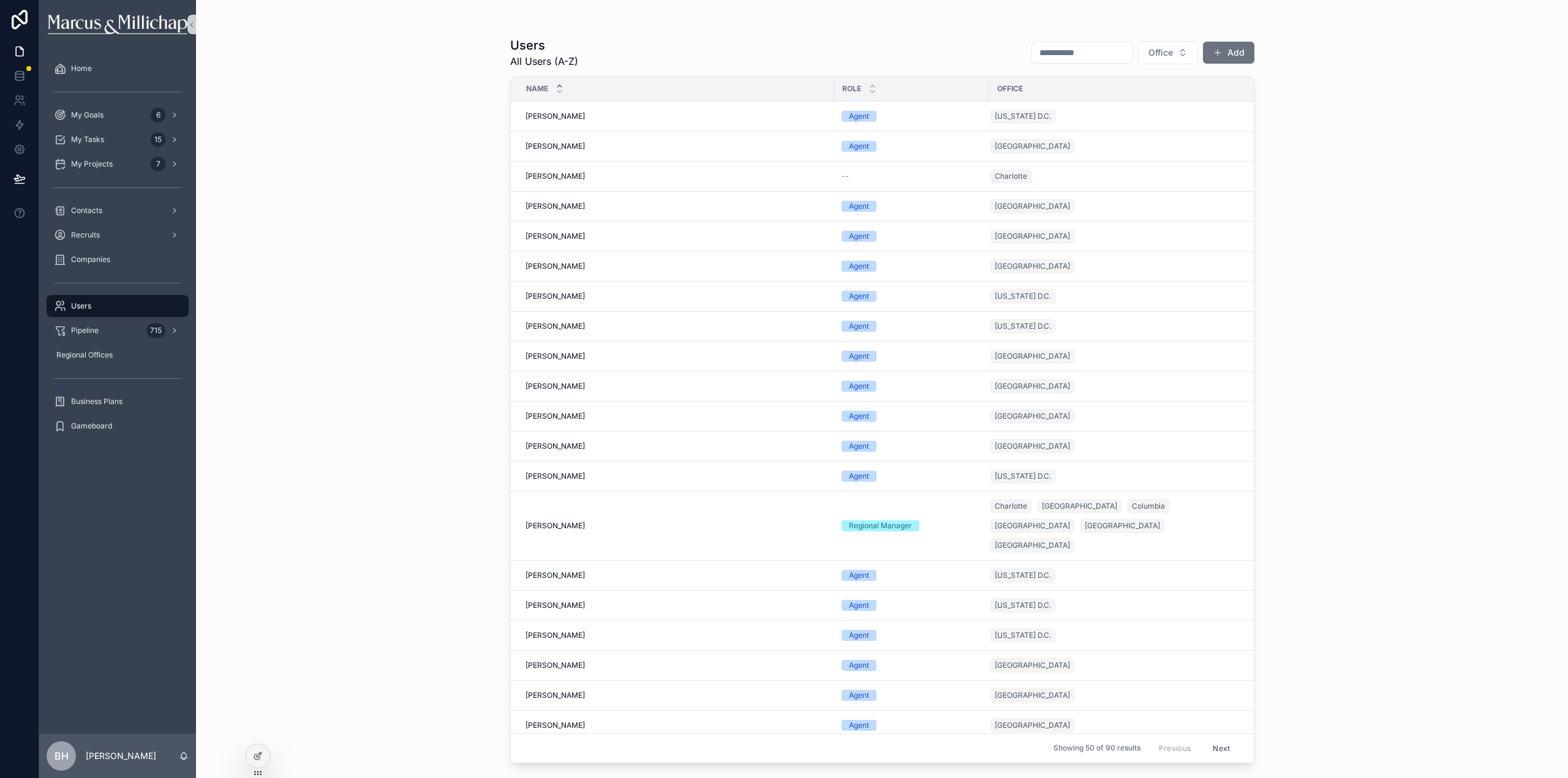
click at [1048, 58] on input "scrollable content" at bounding box center [1082, 53] width 101 height 17
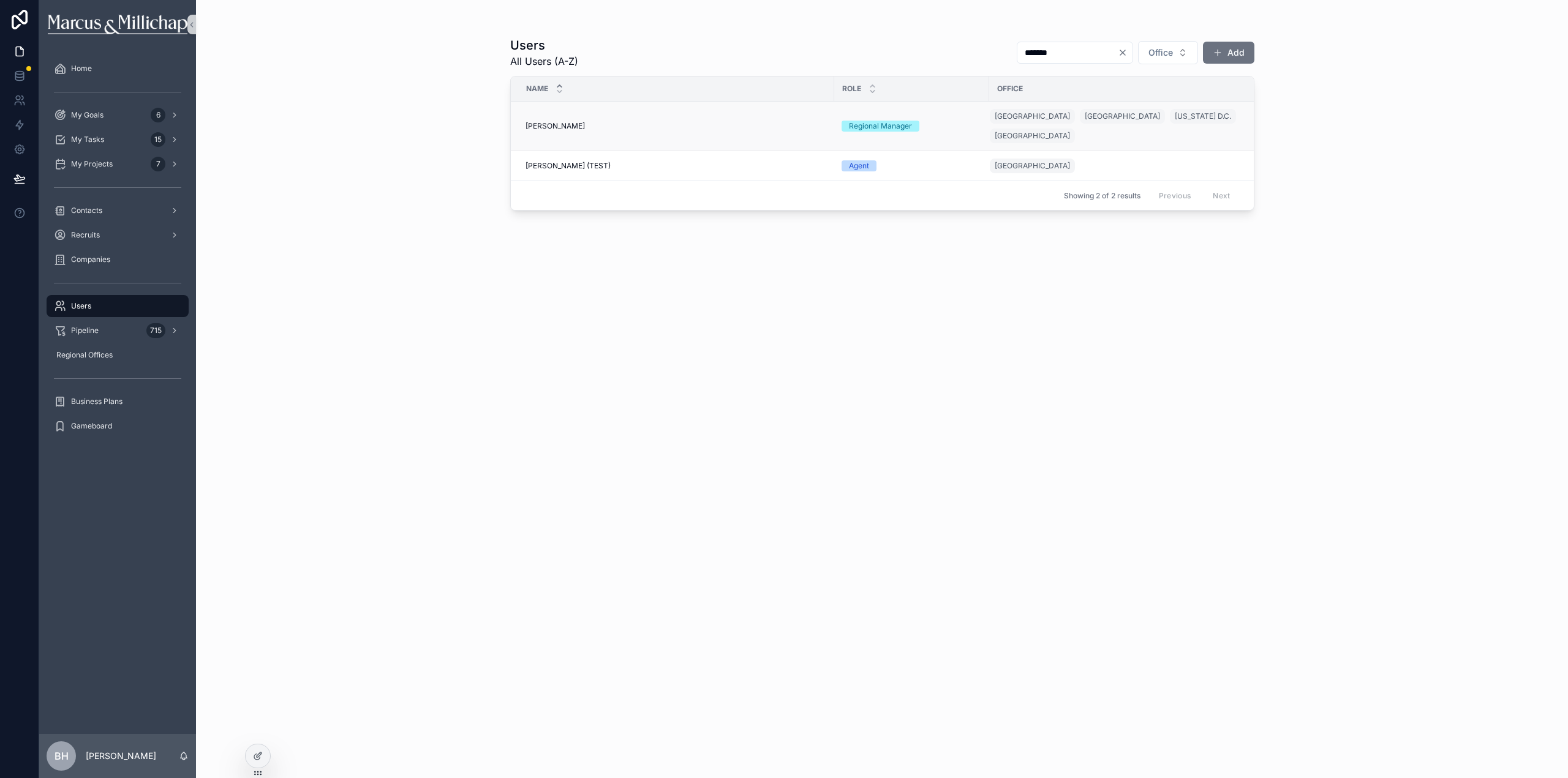
type input "*******"
click at [565, 122] on span "[PERSON_NAME]" at bounding box center [555, 126] width 59 height 9
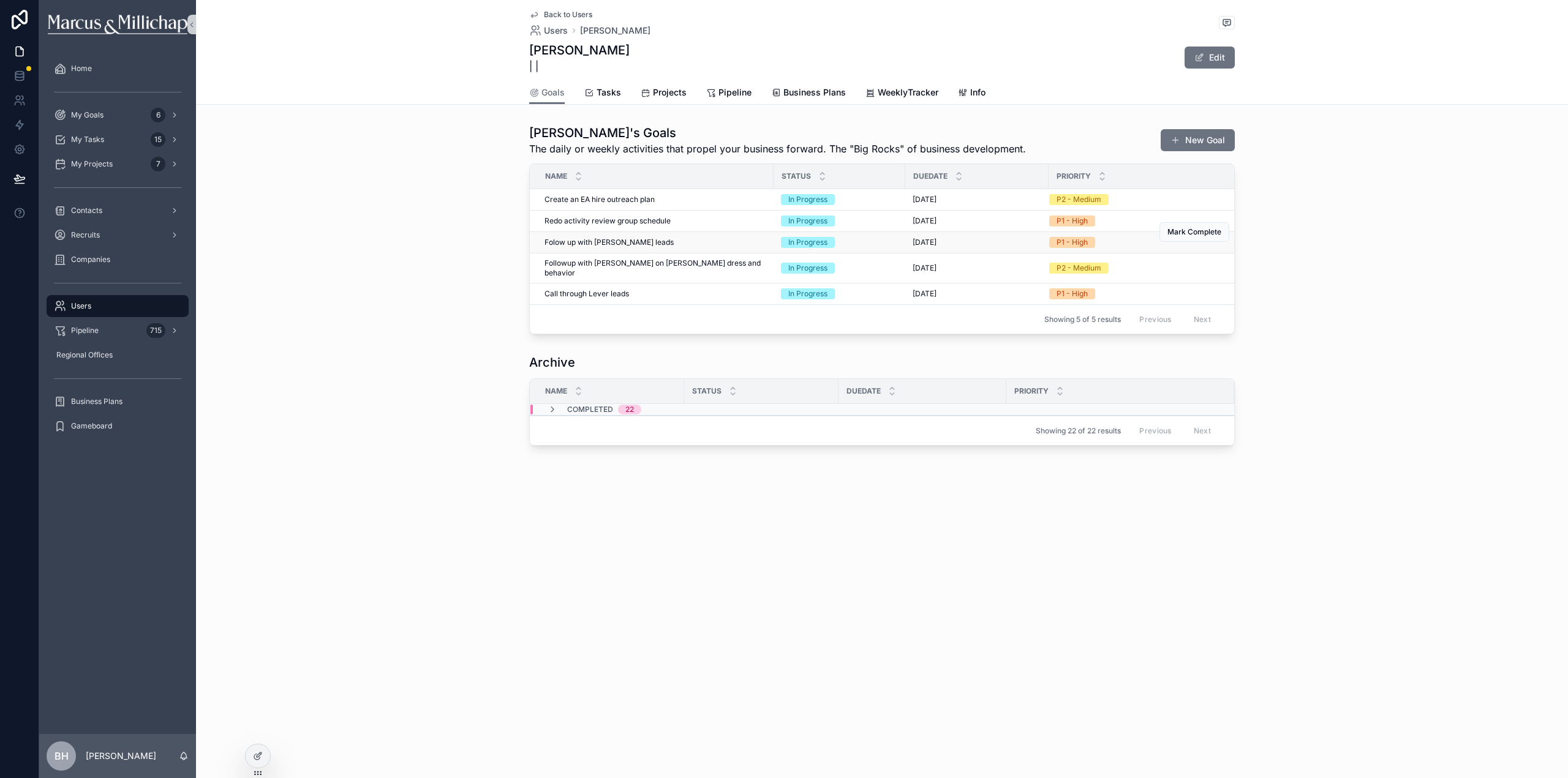
click at [605, 242] on span "Folow up with [PERSON_NAME] leads" at bounding box center [608, 242] width 129 height 9
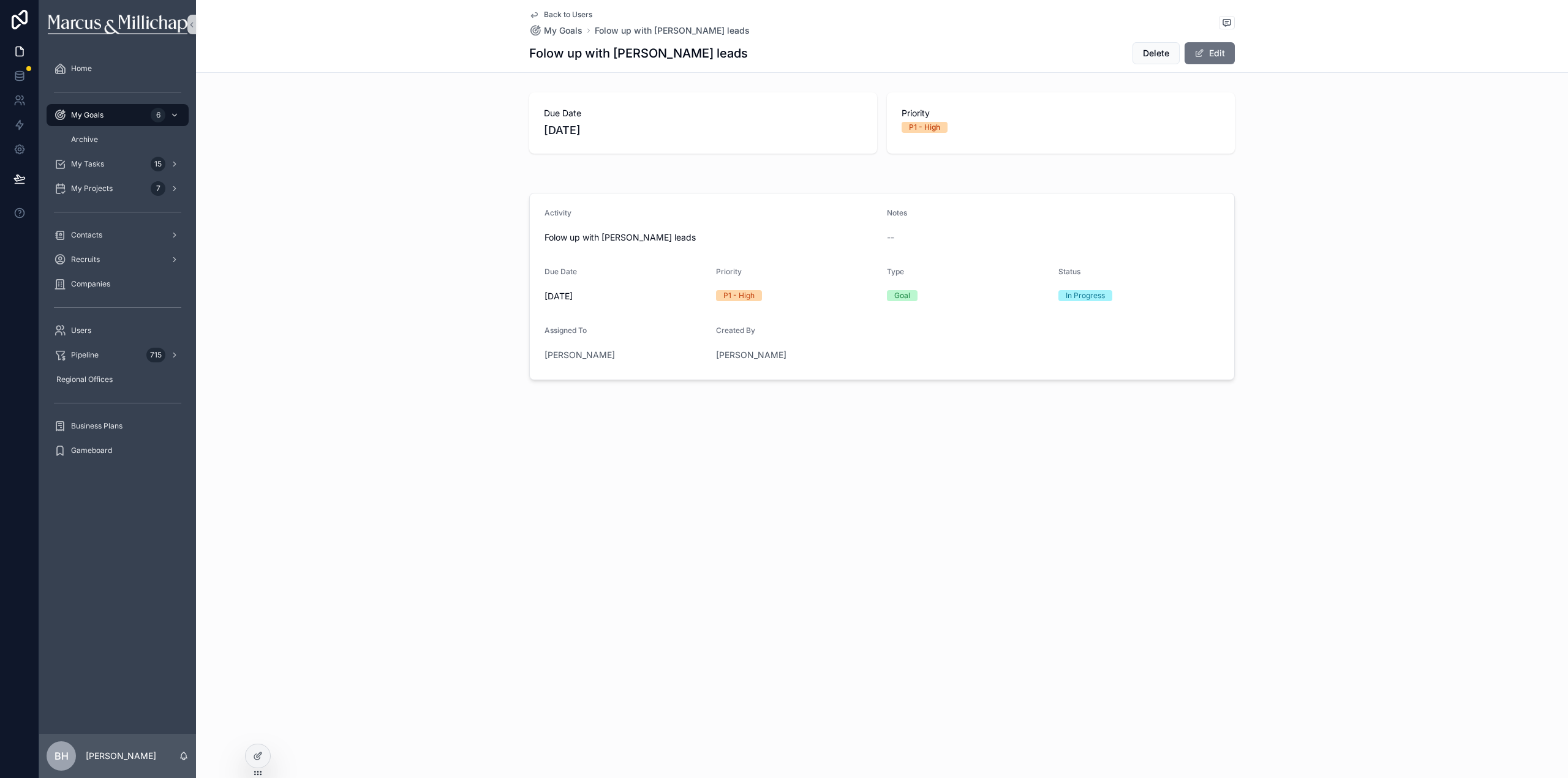
click at [1156, 66] on div "Back to Users My Goals Folow up with [PERSON_NAME] leads Folow up with [PERSON_…" at bounding box center [881, 36] width 705 height 73
click at [1156, 60] on button "Delete" at bounding box center [1156, 53] width 47 height 22
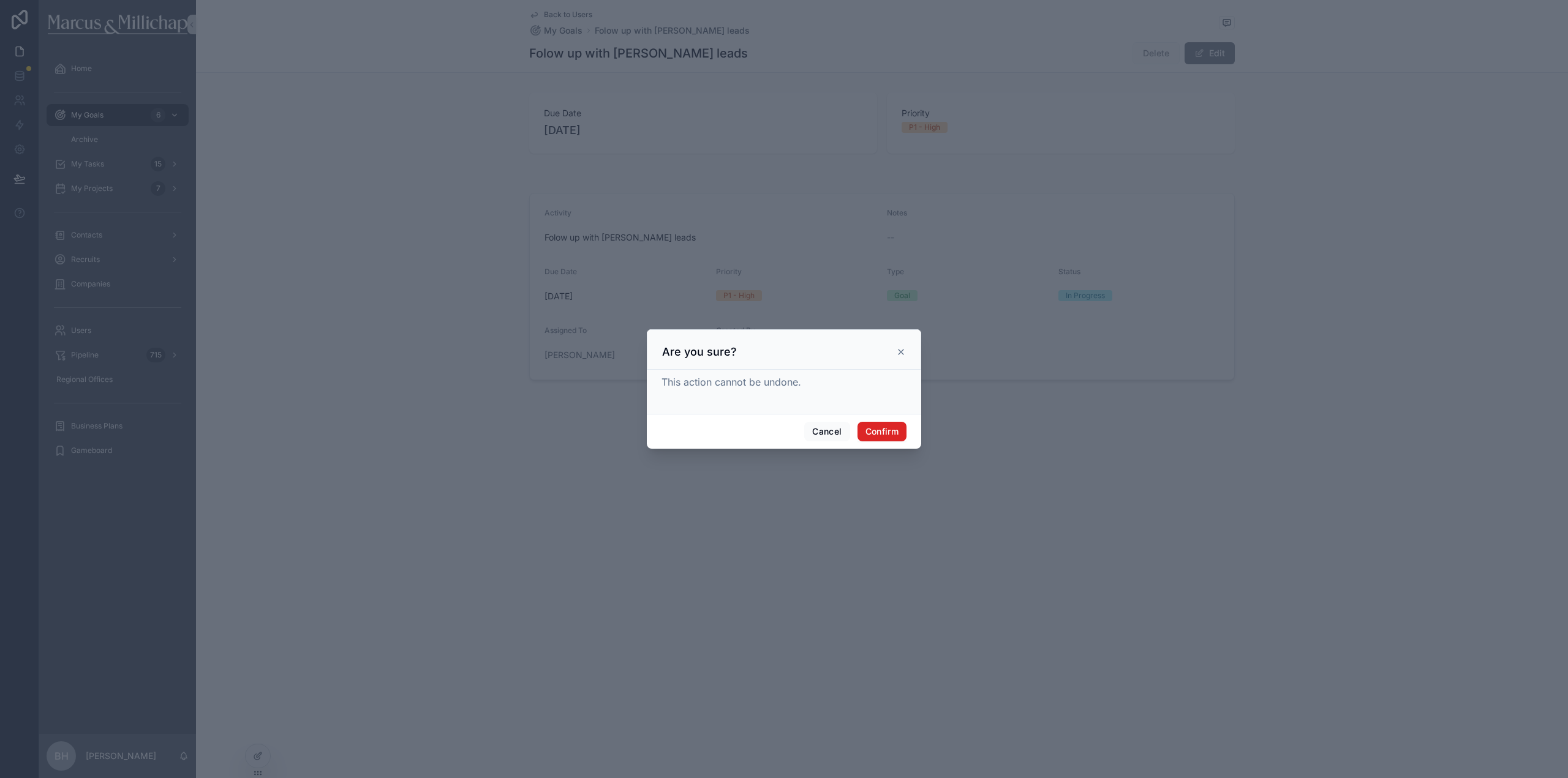
click at [870, 429] on button "Confirm" at bounding box center [881, 431] width 49 height 20
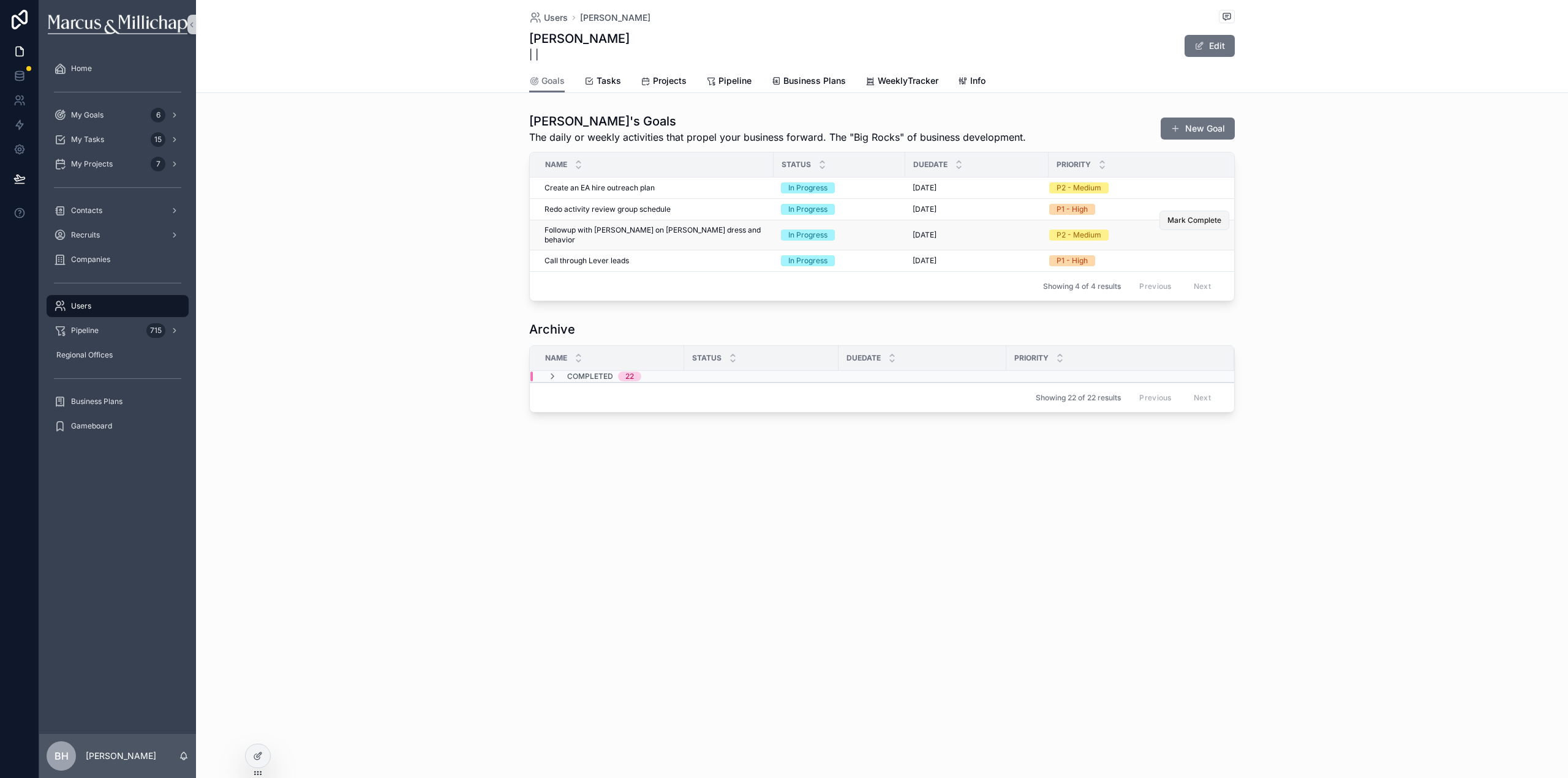
click at [1183, 226] on button "Mark Complete" at bounding box center [1194, 220] width 70 height 20
